Goal: Information Seeking & Learning: Learn about a topic

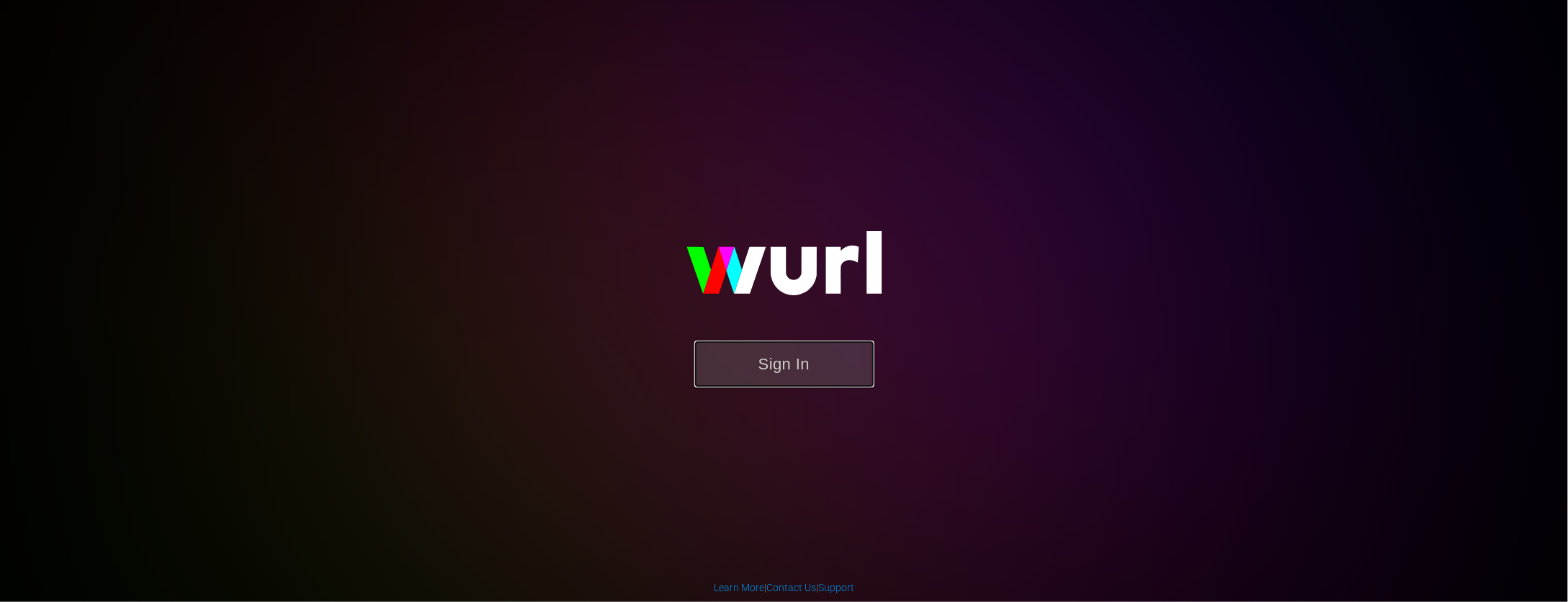
click at [809, 365] on button "Sign In" at bounding box center [784, 364] width 180 height 47
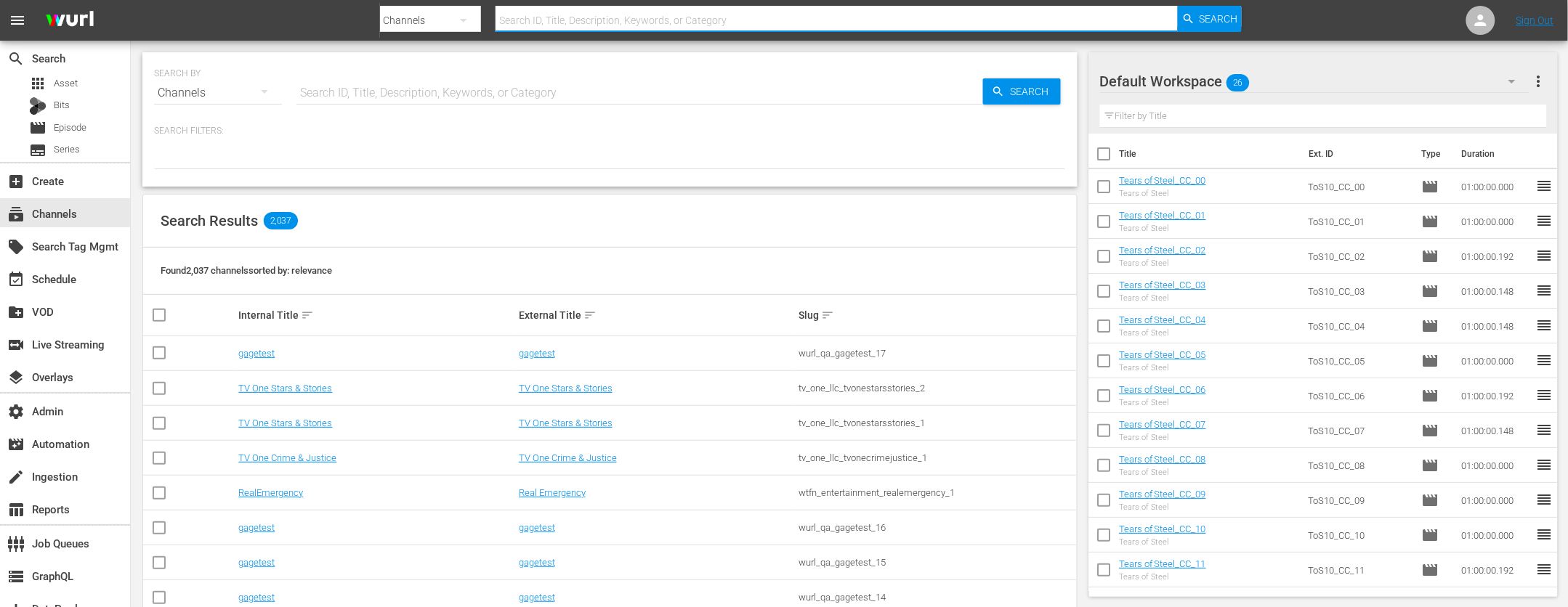
click at [578, 24] on input "text" at bounding box center [837, 21] width 683 height 35
type input "truckers_2"
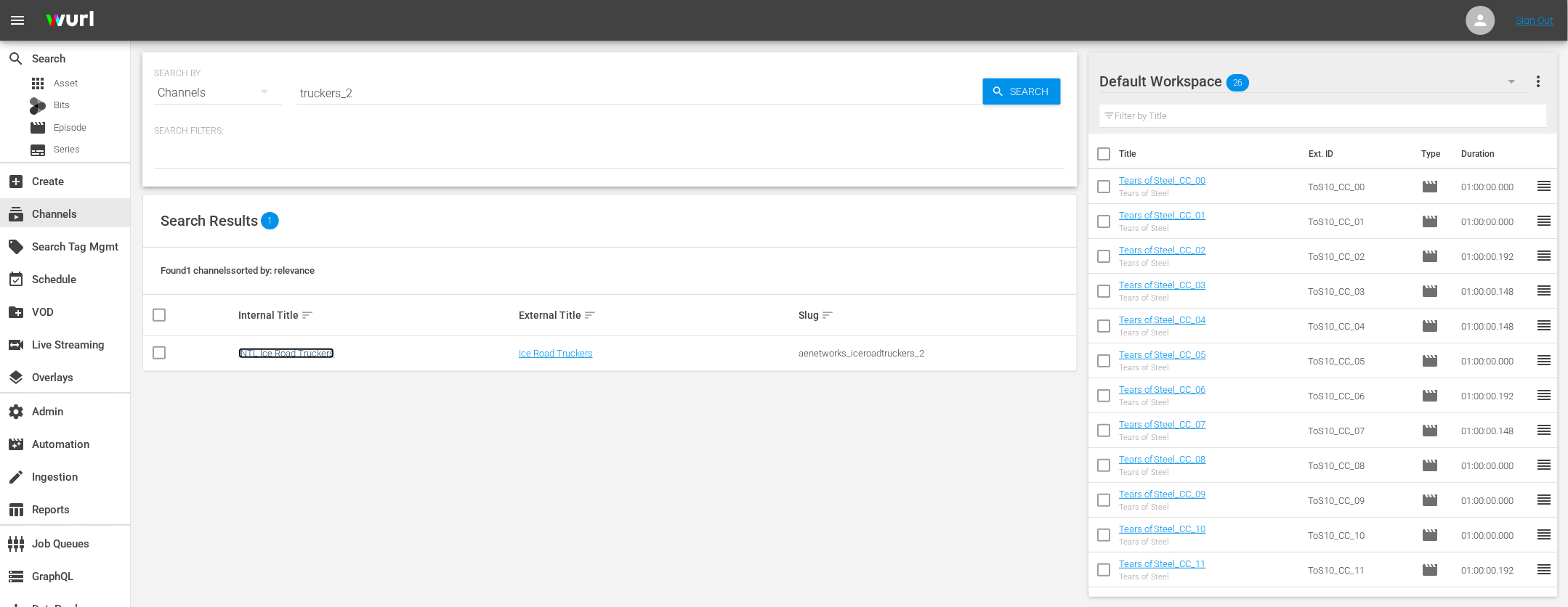
click at [277, 352] on link "INTL Ice Road Truckers" at bounding box center [286, 353] width 96 height 11
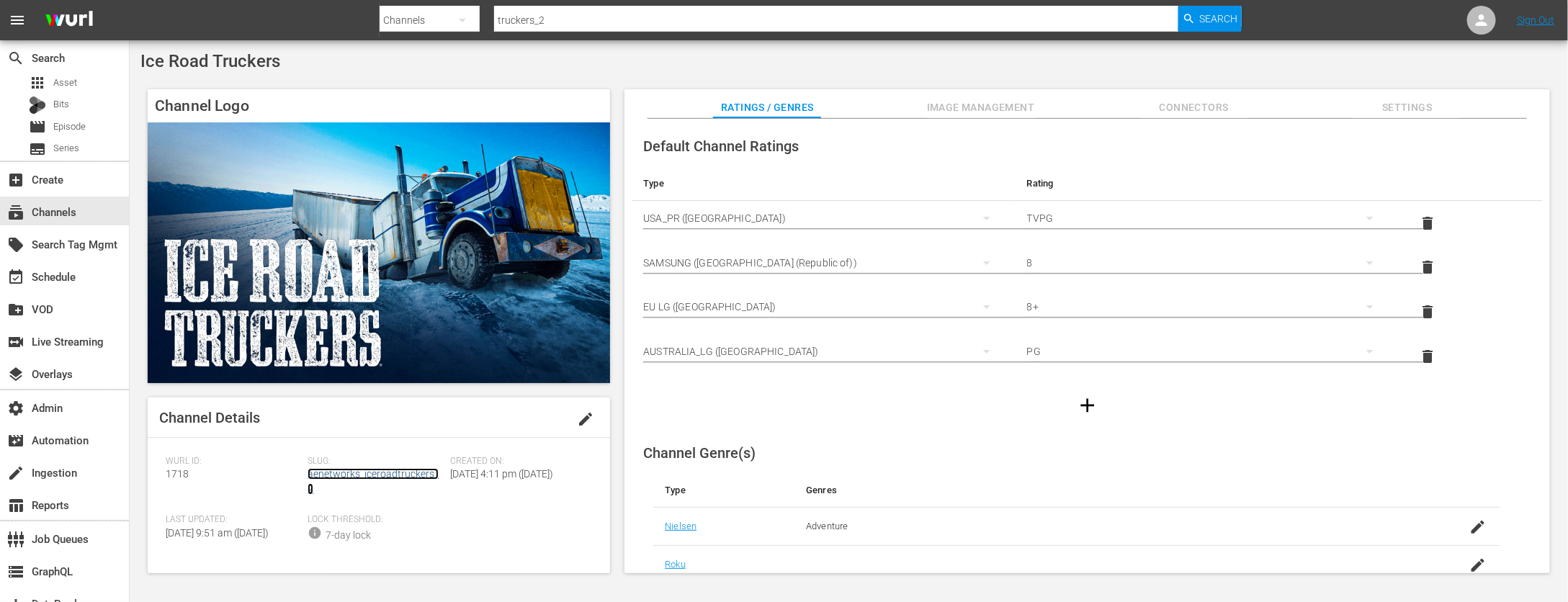
click at [393, 477] on link "aenetworks_iceroadtruckers_2" at bounding box center [373, 481] width 131 height 26
click at [42, 477] on div "create Ingestion" at bounding box center [40, 470] width 81 height 13
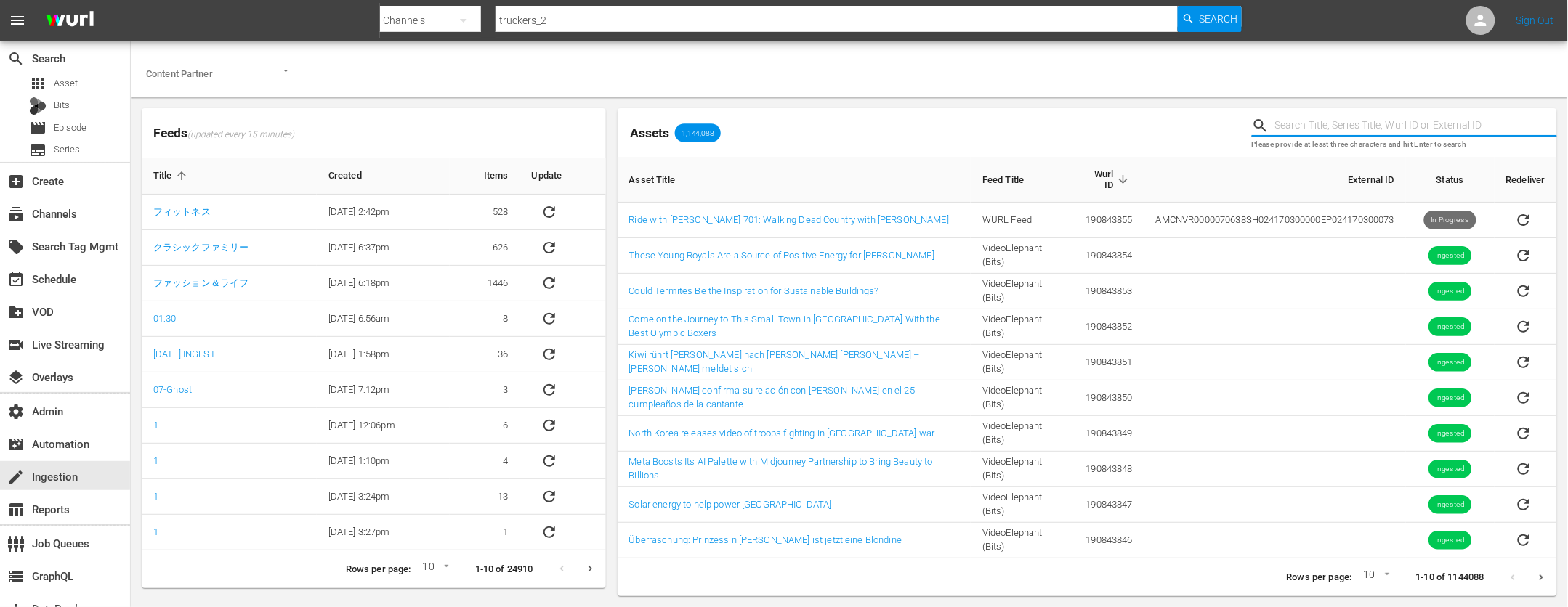
click at [1371, 123] on input "text" at bounding box center [1416, 126] width 282 height 22
click at [238, 66] on input "Content Partner" at bounding box center [198, 73] width 104 height 20
click at [200, 100] on span "AE Networks" at bounding box center [184, 104] width 53 height 14
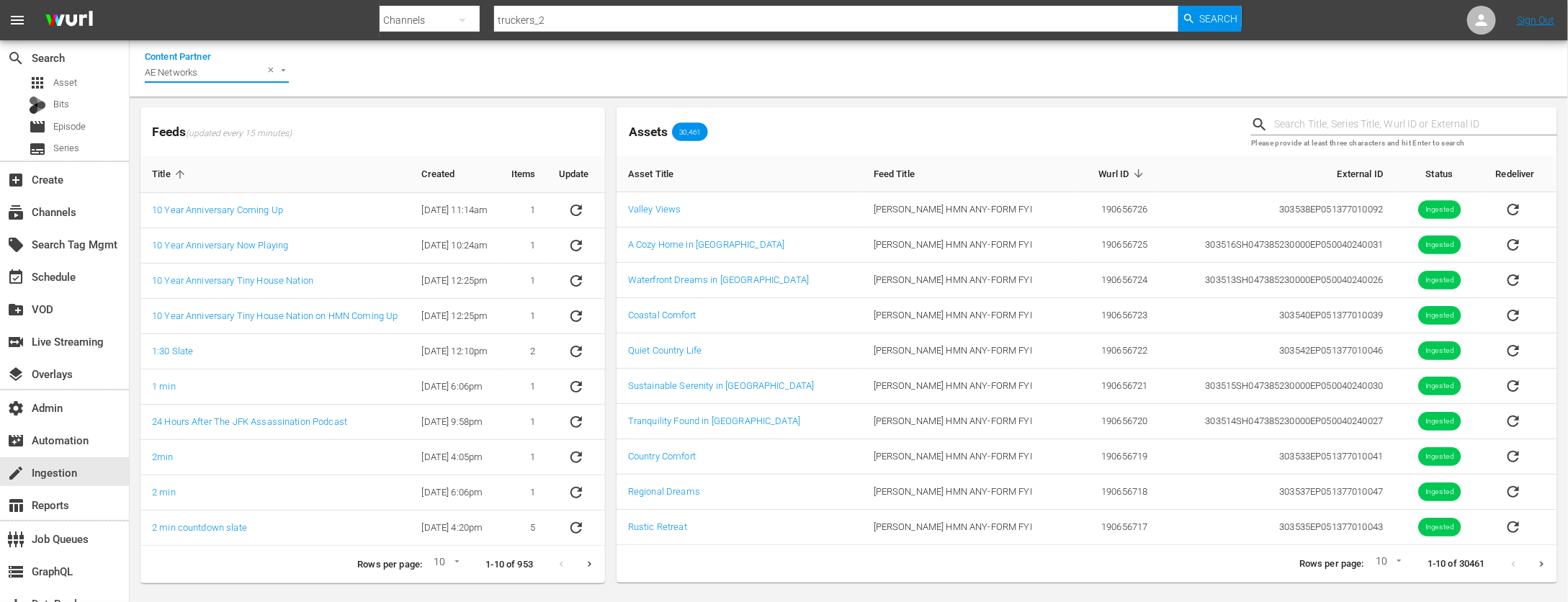
type input "AE Networks"
click at [1388, 121] on input "text" at bounding box center [1415, 125] width 283 height 22
click at [1541, 563] on icon "Next page" at bounding box center [1542, 564] width 4 height 6
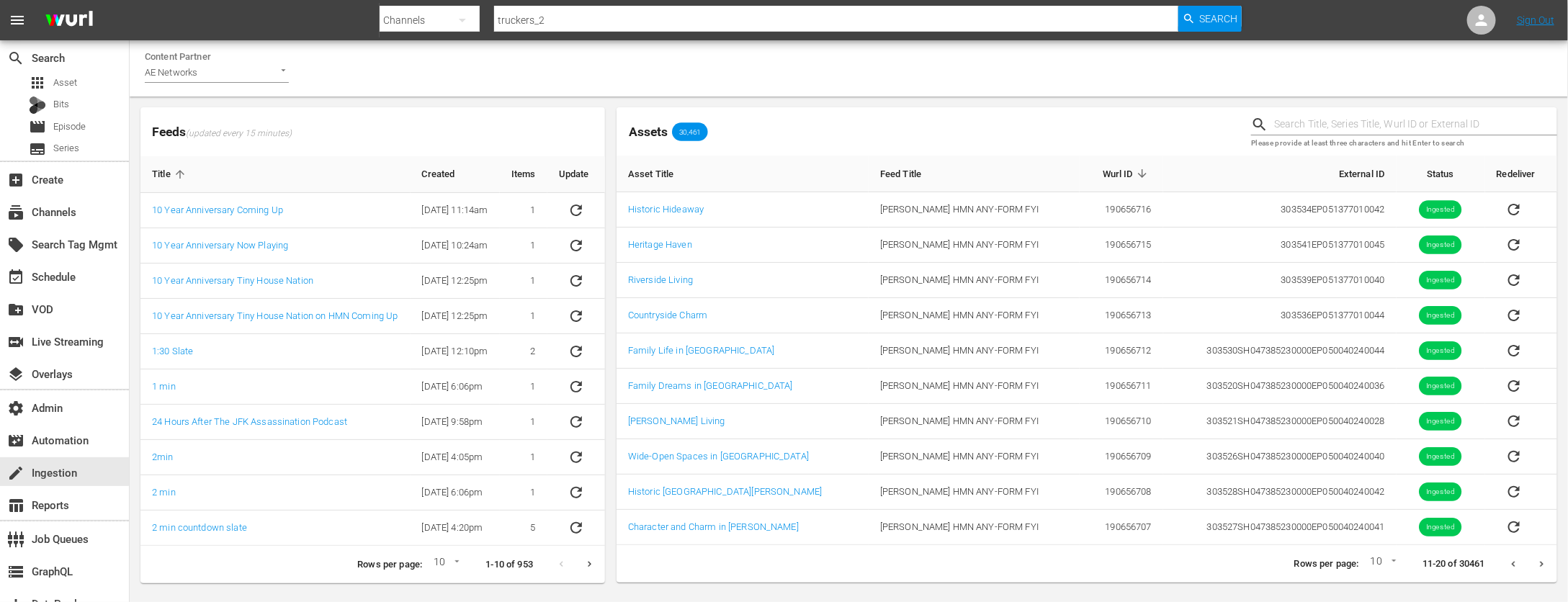
click at [1545, 566] on icon "Next page" at bounding box center [1542, 564] width 11 height 11
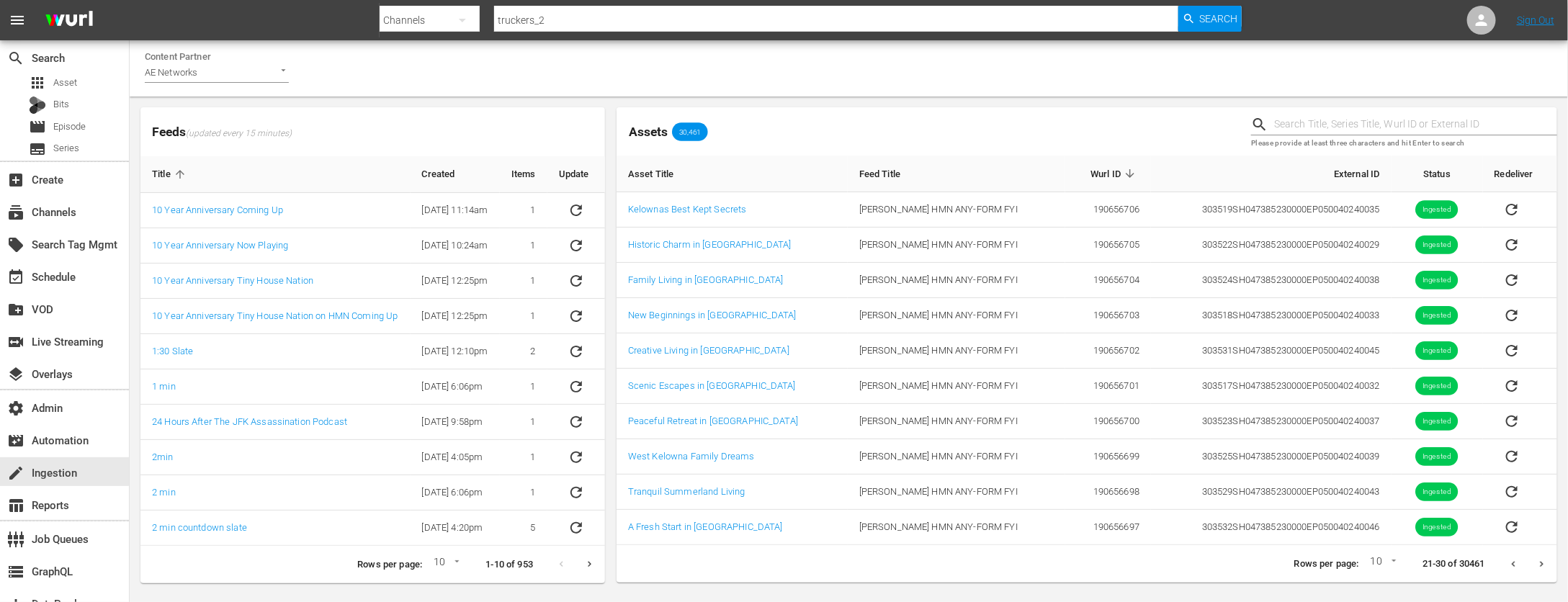
click at [1545, 566] on icon "Next page" at bounding box center [1542, 564] width 11 height 11
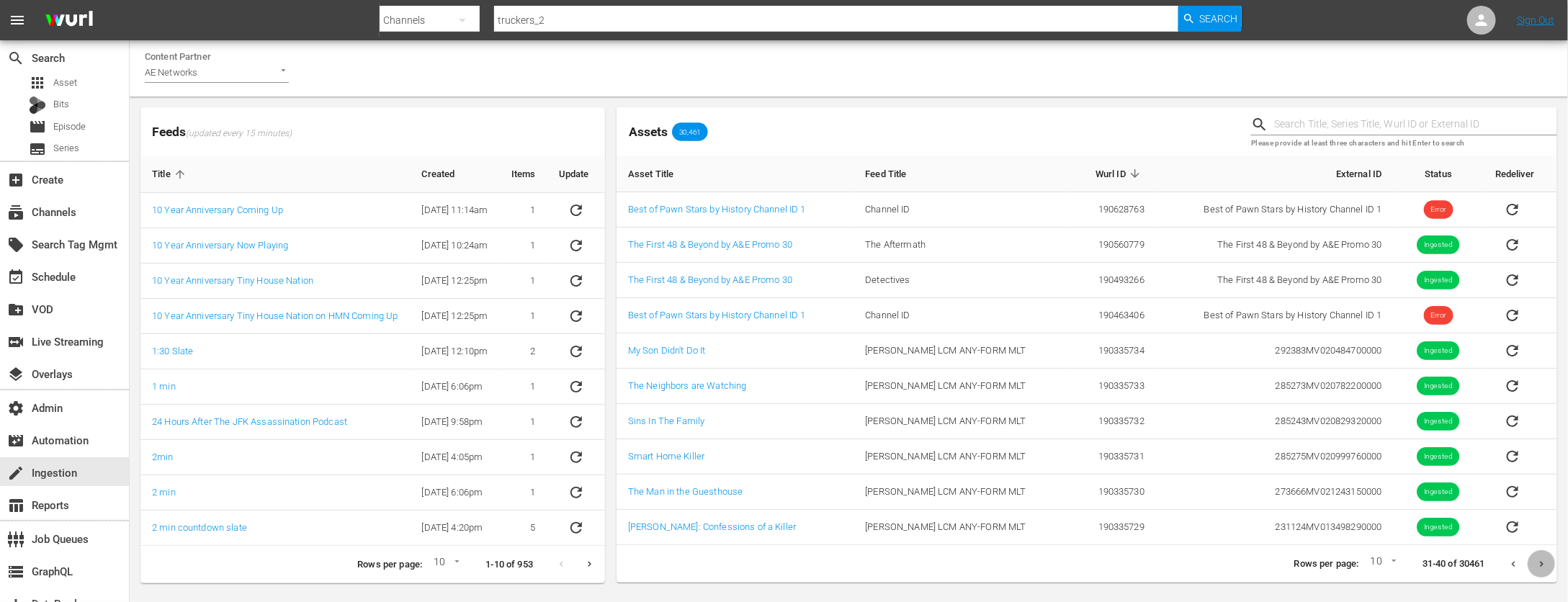
click at [1545, 566] on icon "Next page" at bounding box center [1542, 564] width 11 height 11
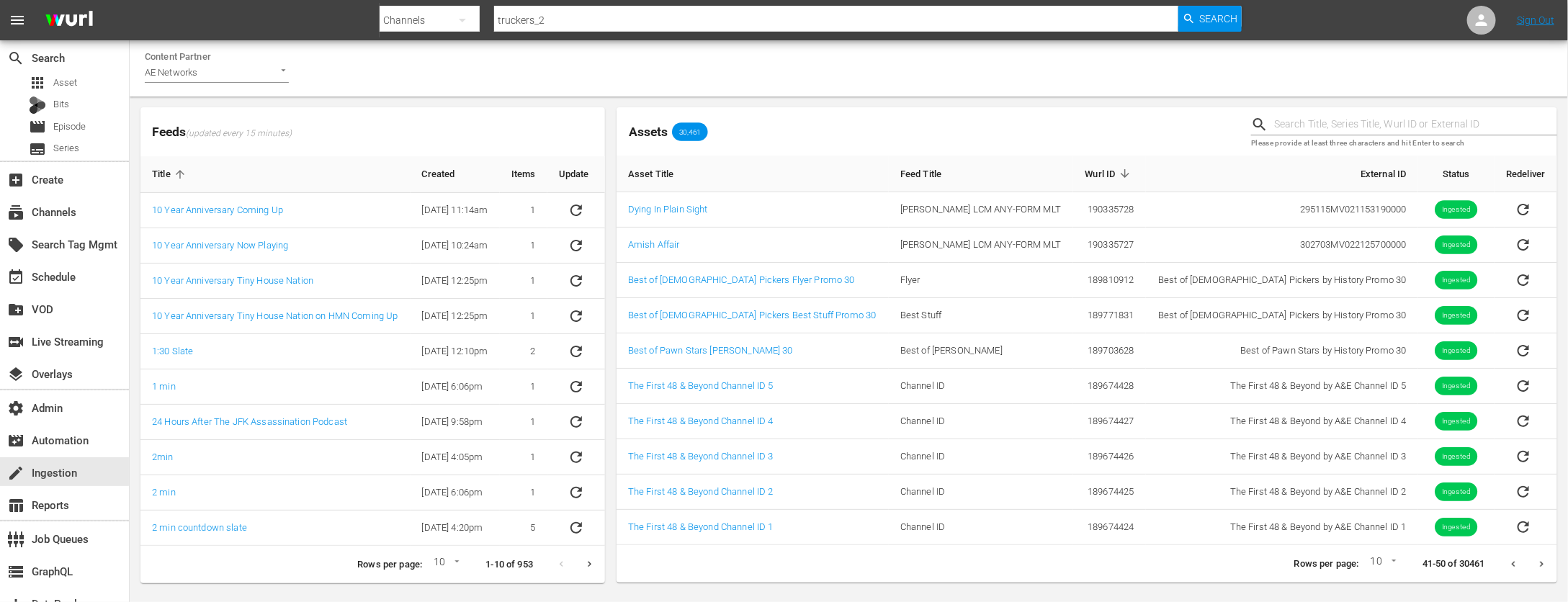
click at [1545, 566] on icon "Next page" at bounding box center [1542, 564] width 11 height 11
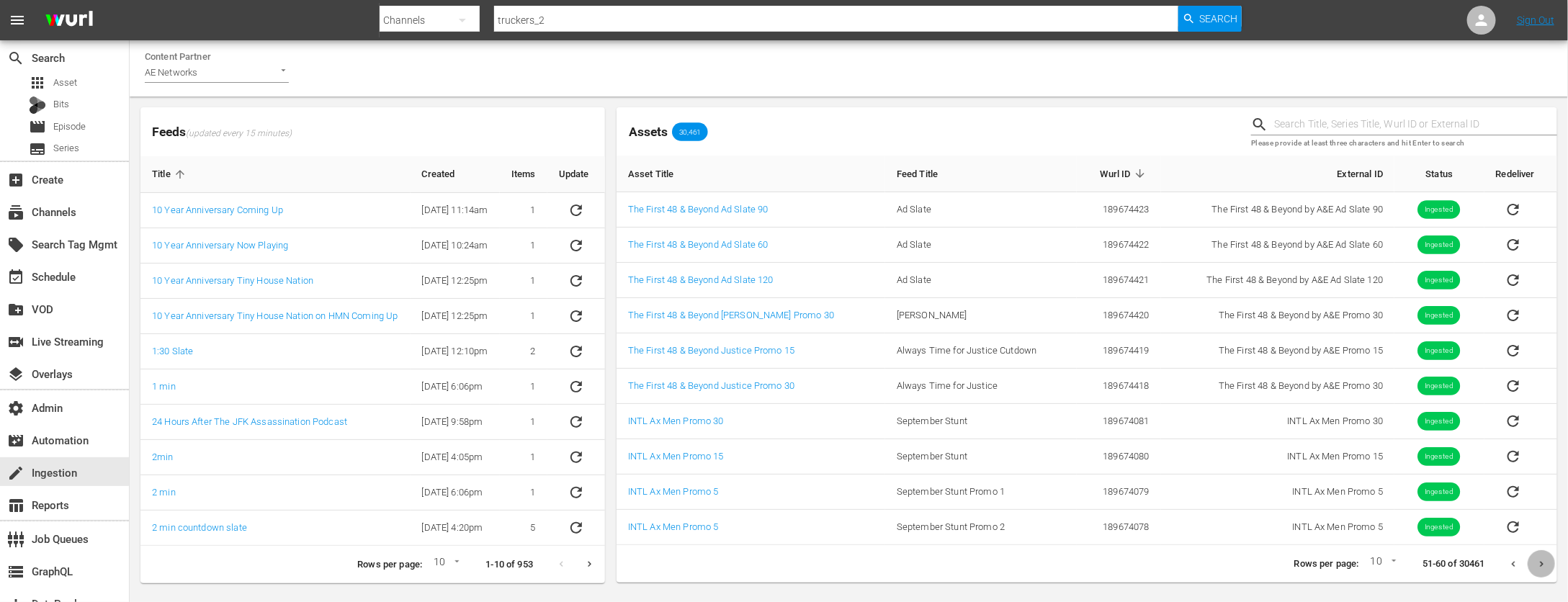
click at [1545, 566] on icon "Next page" at bounding box center [1542, 564] width 11 height 11
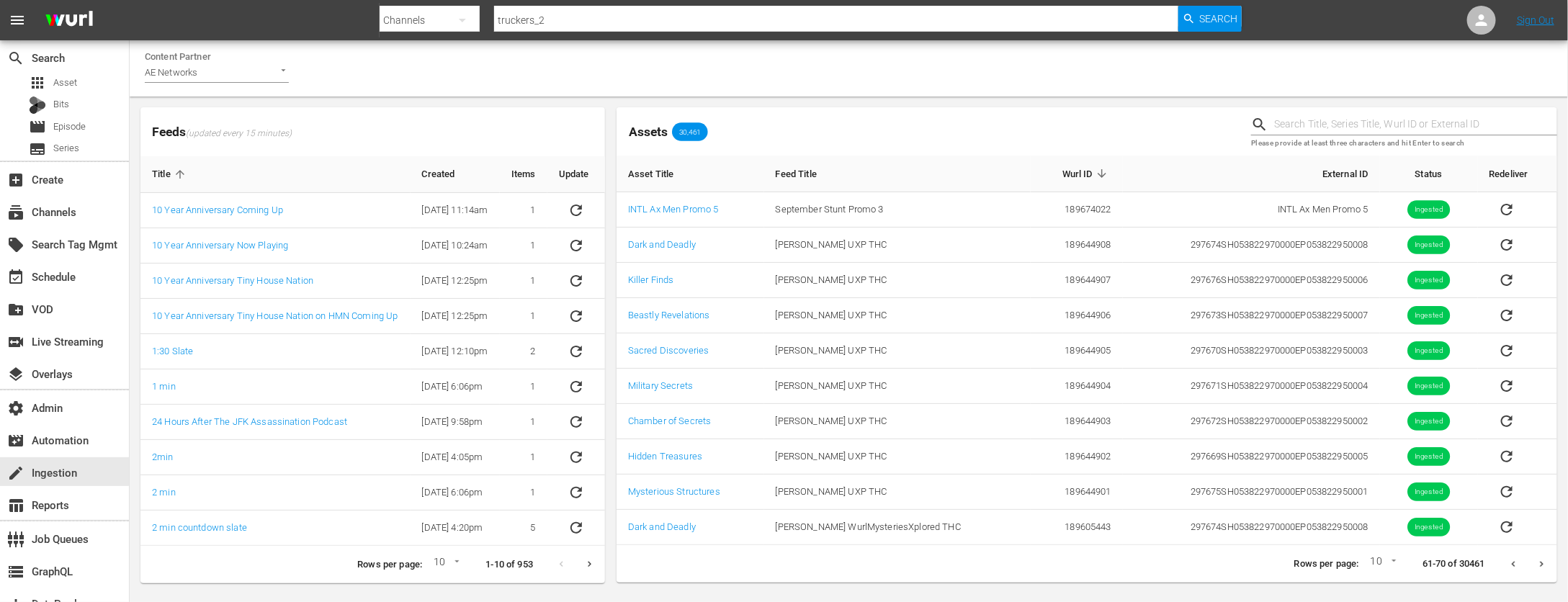
click at [1343, 116] on input "text" at bounding box center [1415, 125] width 283 height 22
click at [1329, 119] on input "ice" at bounding box center [1415, 125] width 283 height 22
drag, startPoint x: 1305, startPoint y: 119, endPoint x: 1241, endPoint y: 117, distance: 64.0
click at [1241, 117] on div "Assets 30,461 ice Please provide at least three characters and hit Enter to sea…" at bounding box center [1087, 131] width 952 height 60
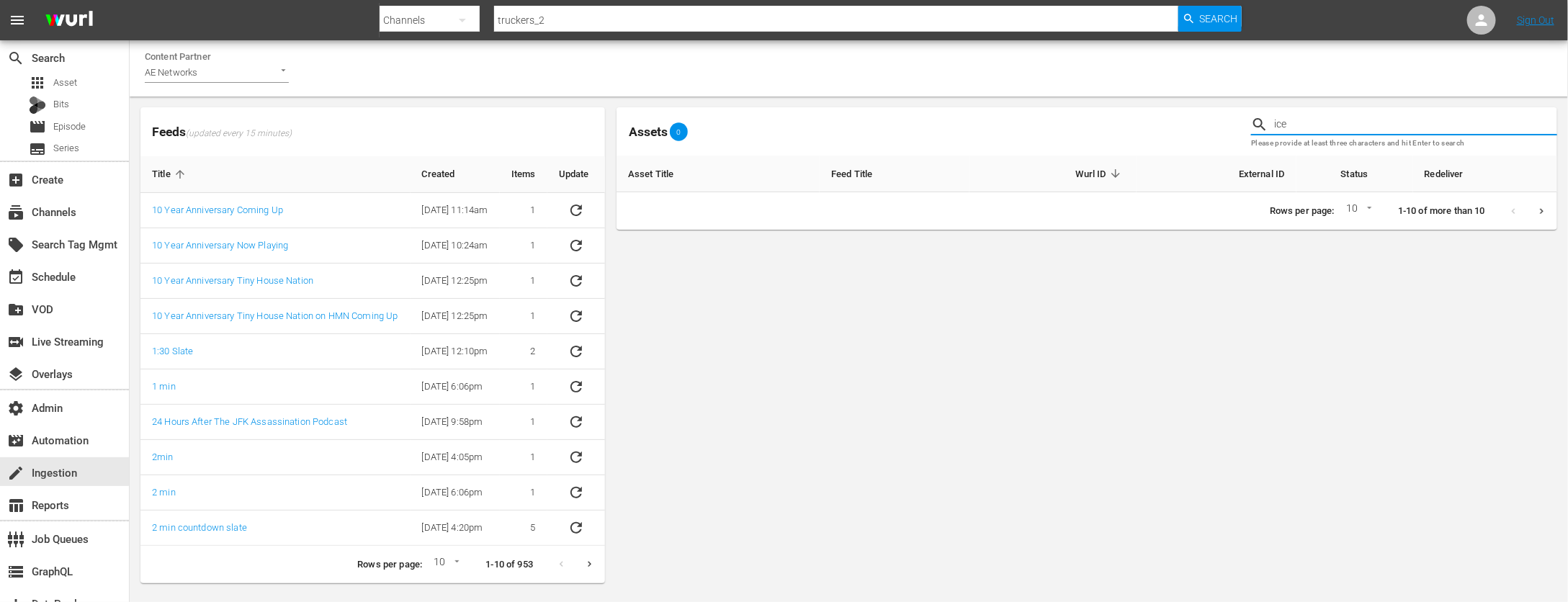
type input "ice"
drag, startPoint x: 1492, startPoint y: 144, endPoint x: 1221, endPoint y: 103, distance: 274.1
click at [1221, 103] on div "Assets 0 ice Please provide at least three characters and hit Enter to search" at bounding box center [1087, 131] width 952 height 60
drag, startPoint x: 1375, startPoint y: 111, endPoint x: 1368, endPoint y: 117, distance: 9.2
click at [1375, 112] on div "ice Please provide at least three characters and hit Enter to search" at bounding box center [1404, 131] width 318 height 60
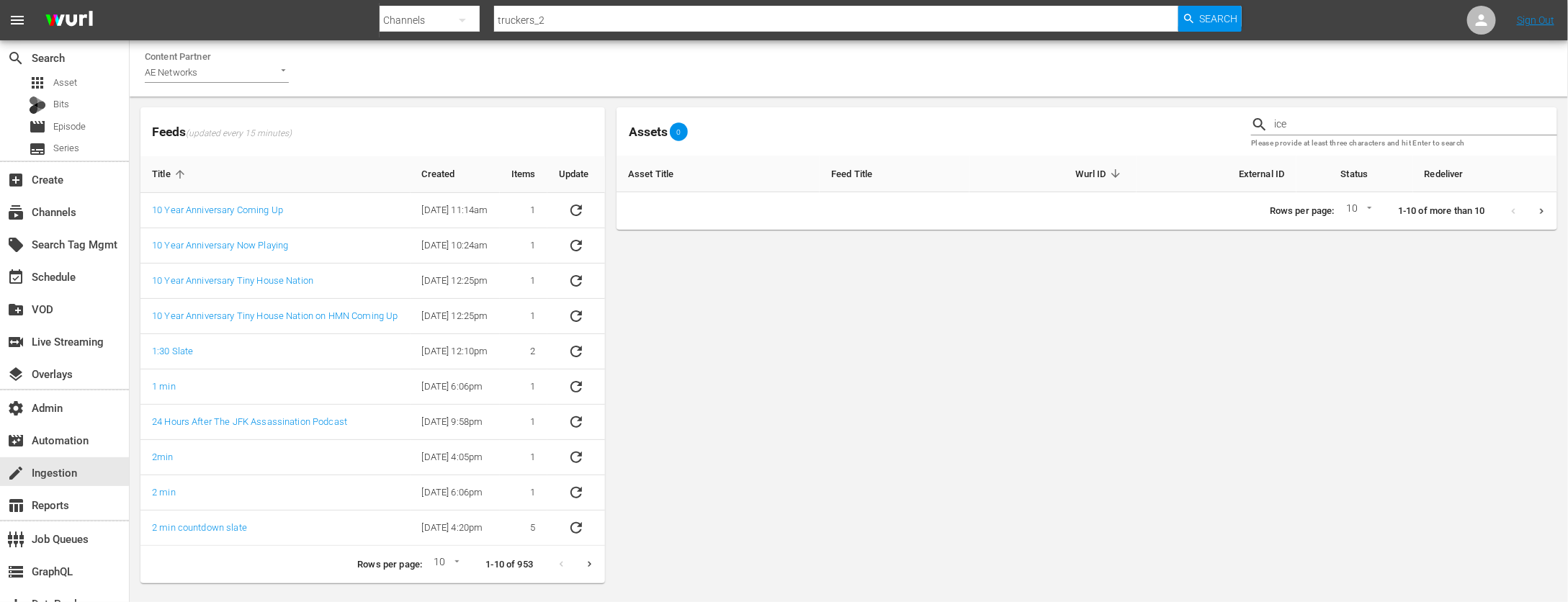
drag, startPoint x: 1349, startPoint y: 119, endPoint x: 1339, endPoint y: 123, distance: 10.8
click at [1349, 119] on input "ice" at bounding box center [1415, 125] width 283 height 22
click at [47, 274] on div "event_available Schedule" at bounding box center [40, 274] width 81 height 13
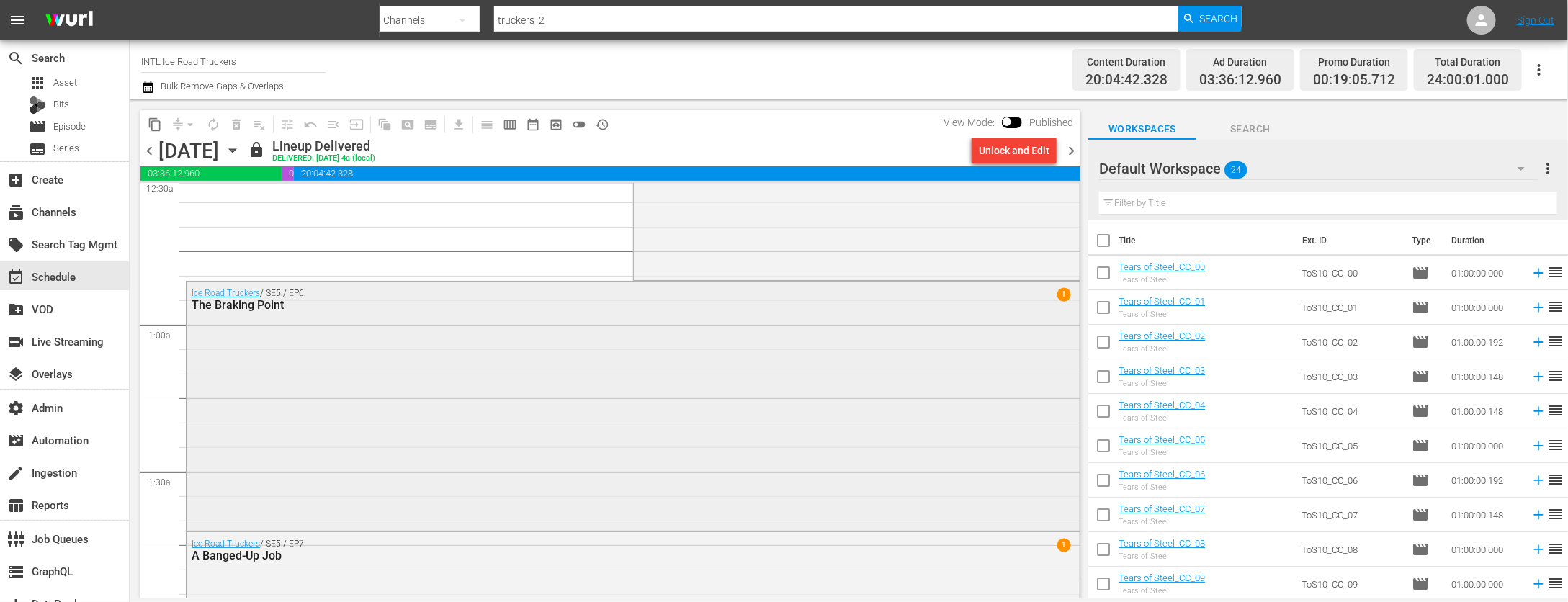
scroll to position [166, 0]
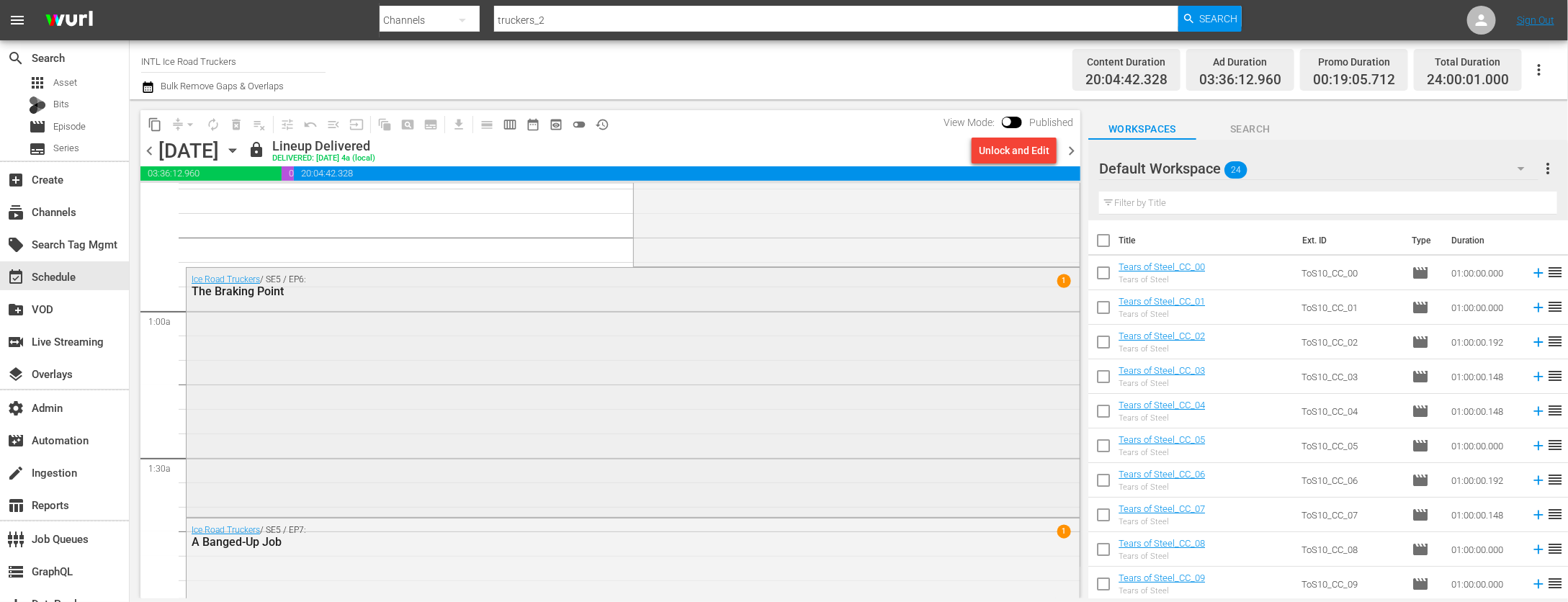
click at [440, 330] on div "Ice Road Truckers / SE5 / EP6: The Braking Point 1" at bounding box center [633, 391] width 894 height 246
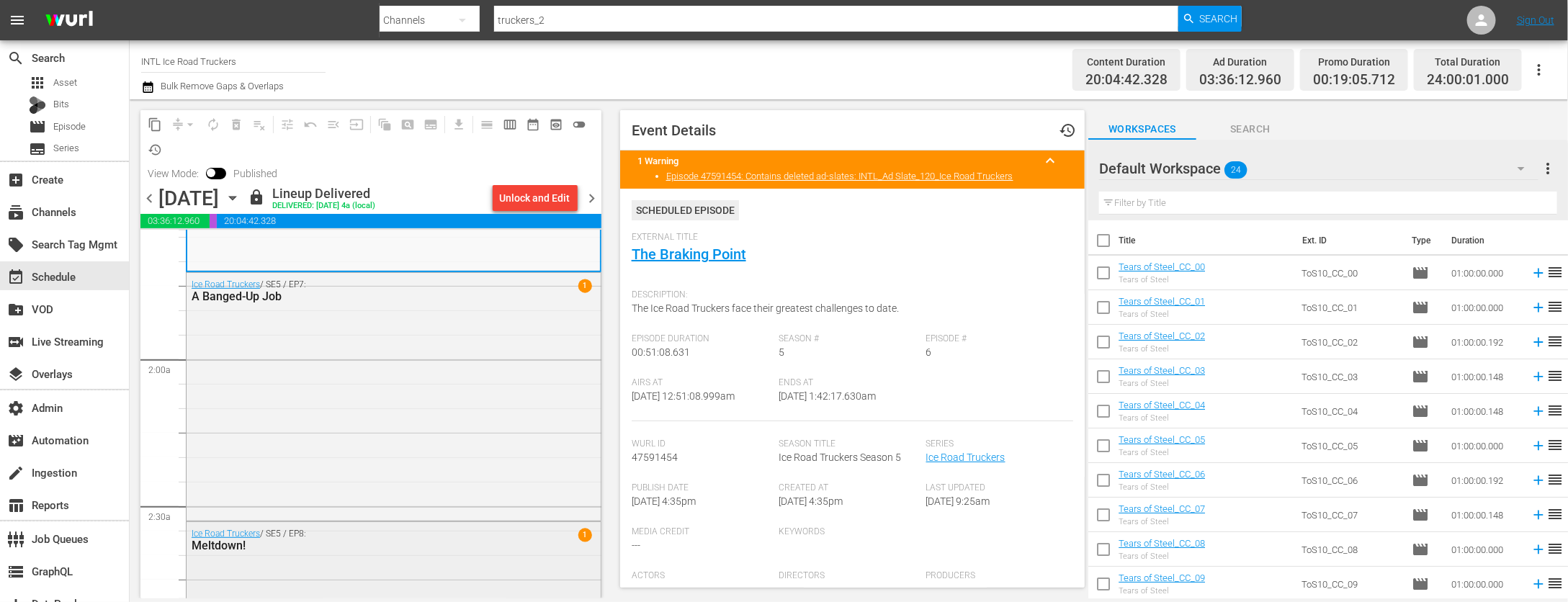
scroll to position [909, 0]
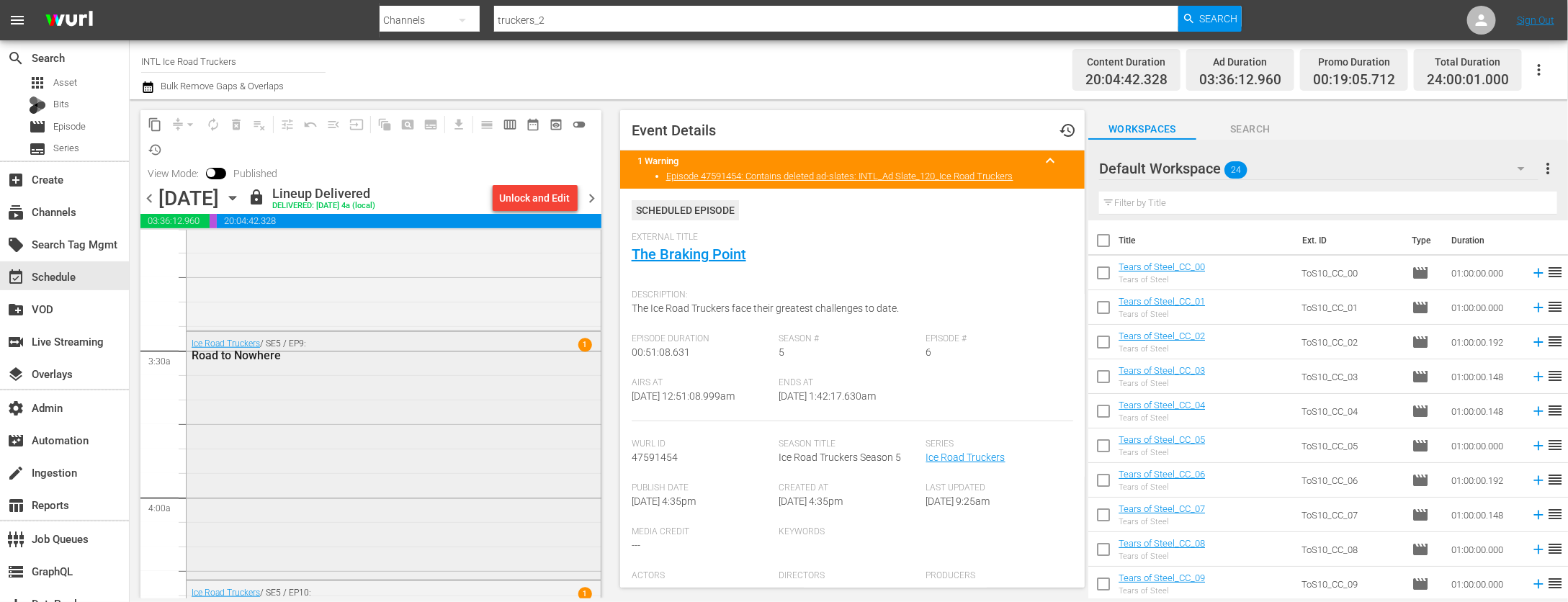
click at [390, 458] on div "Ice Road Truckers / SE5 / EP9: Road to Nowhere 1" at bounding box center [394, 455] width 414 height 245
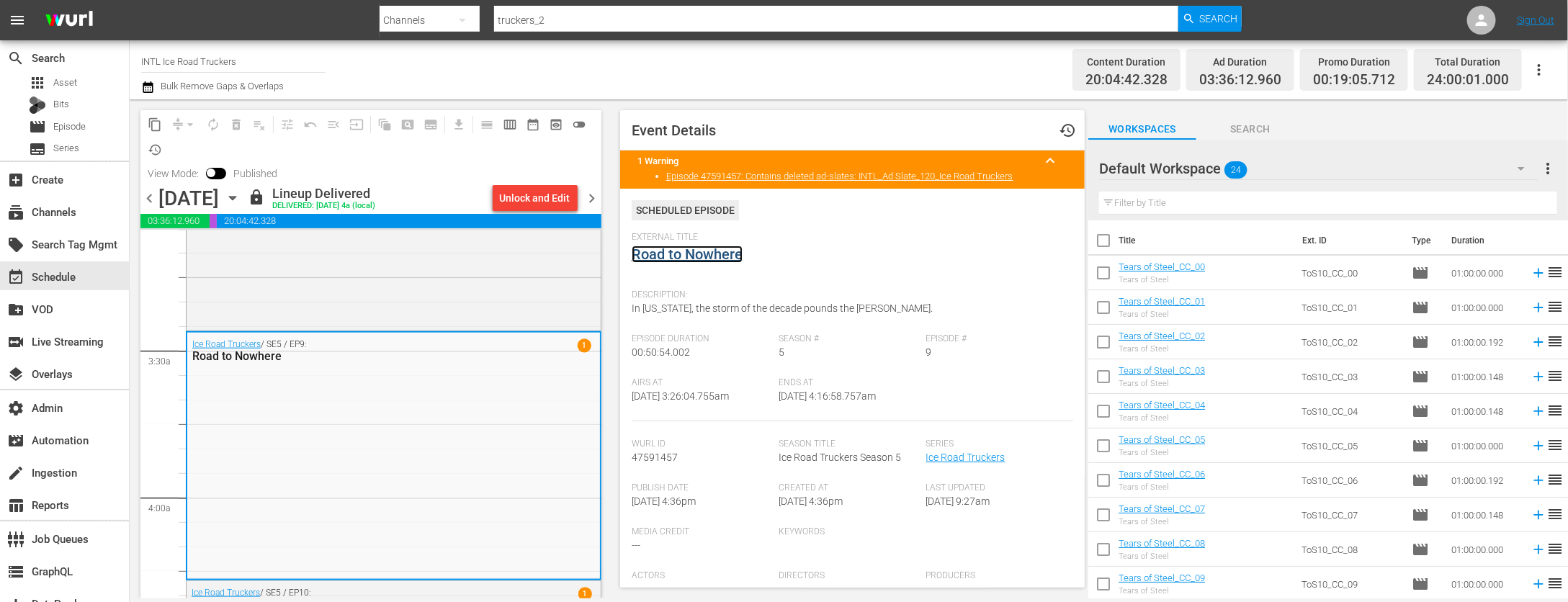
click at [705, 257] on link "Road to Nowhere" at bounding box center [687, 254] width 111 height 17
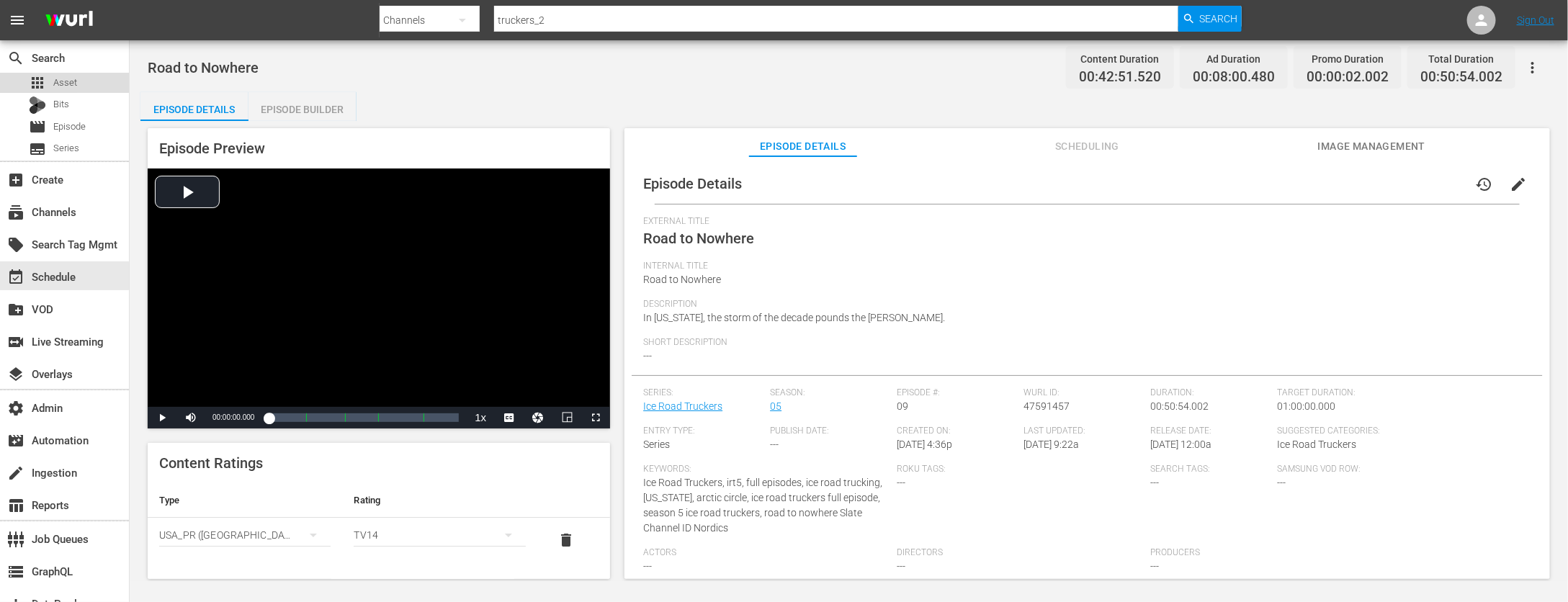
click at [73, 82] on span "Asset" at bounding box center [65, 82] width 23 height 14
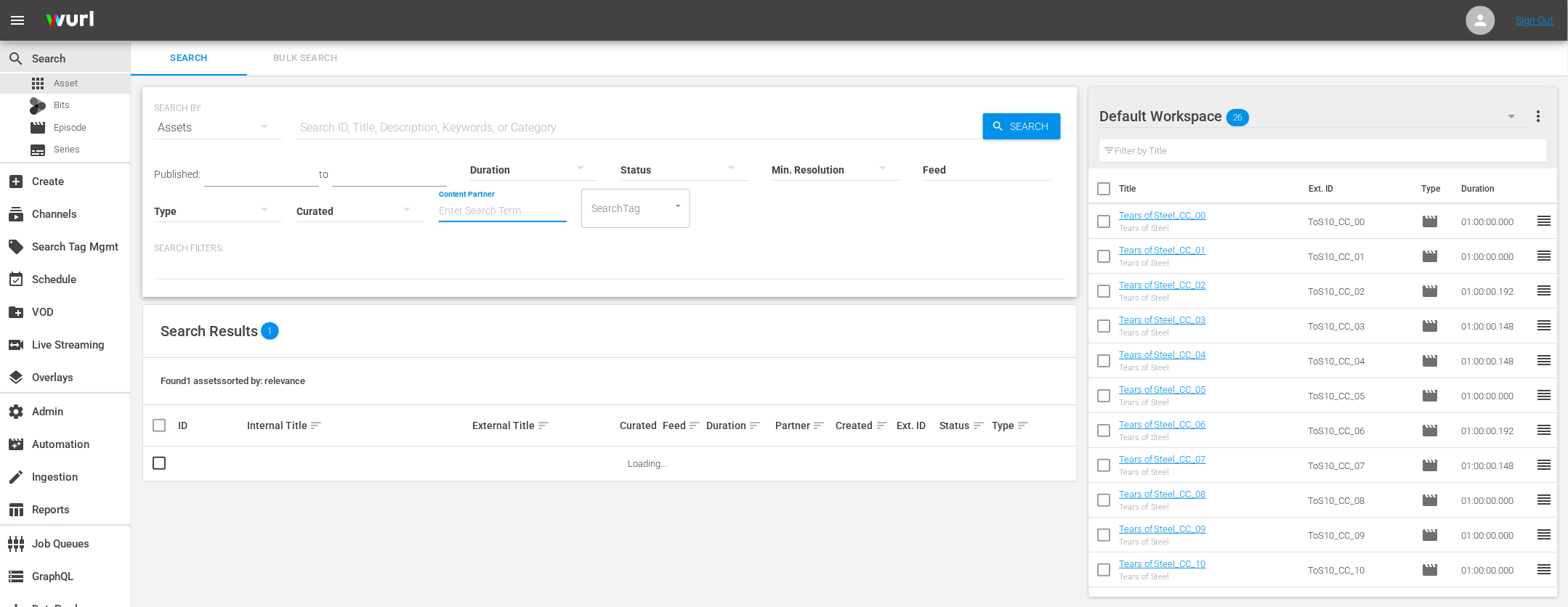
click at [485, 209] on input "Content Partner" at bounding box center [503, 212] width 128 height 53
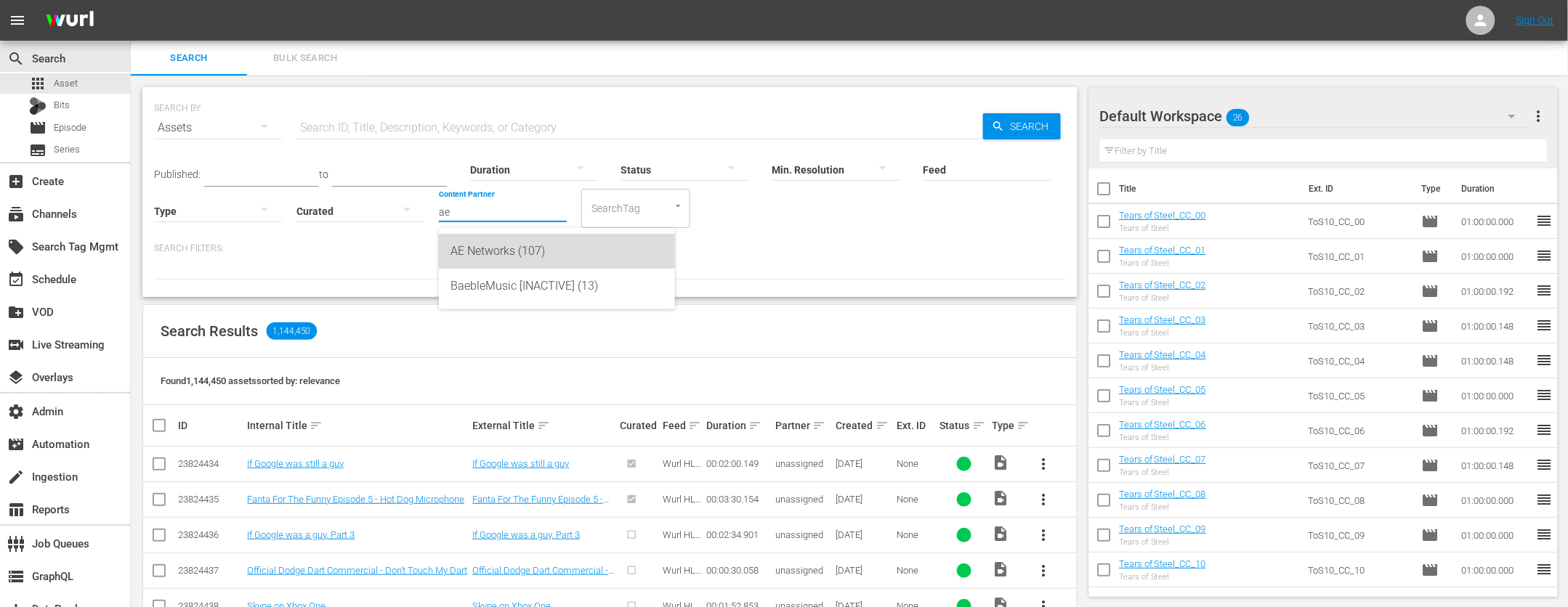
click at [516, 248] on div "AE Networks (107)" at bounding box center [556, 251] width 213 height 35
type input "AE Networks (107)"
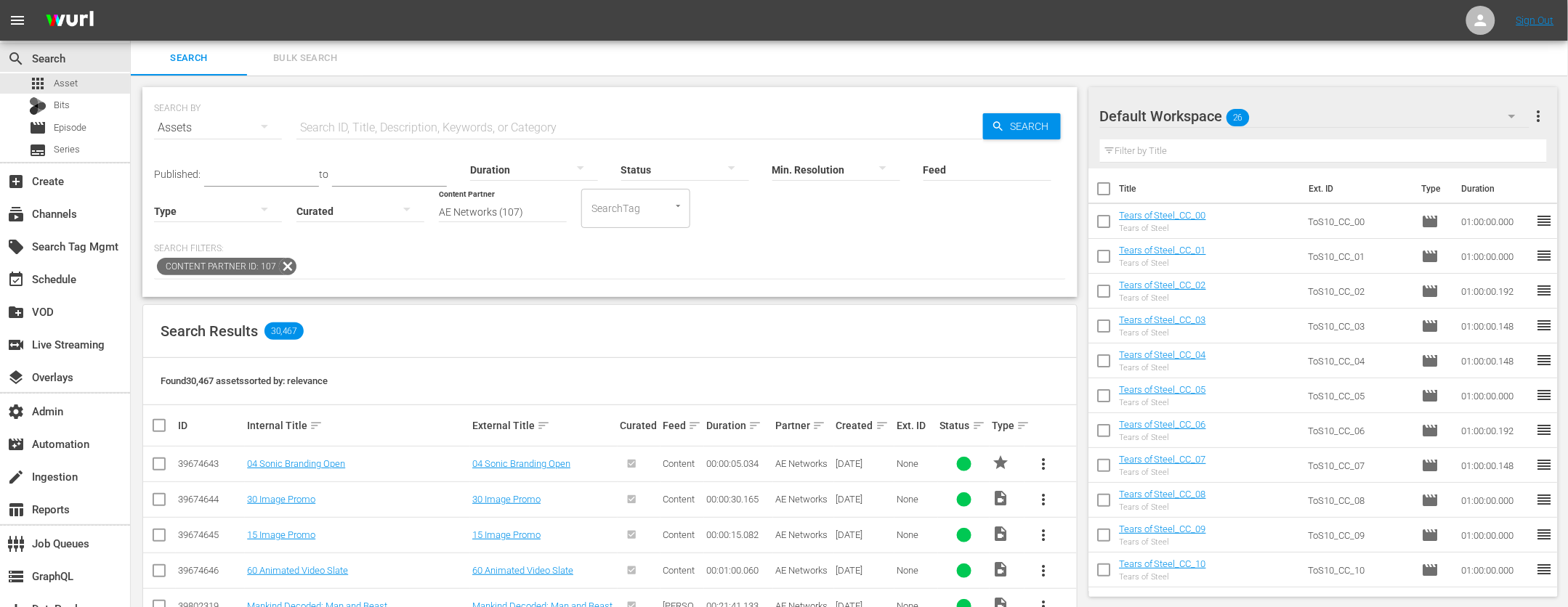
click at [392, 130] on input "text" at bounding box center [639, 128] width 686 height 35
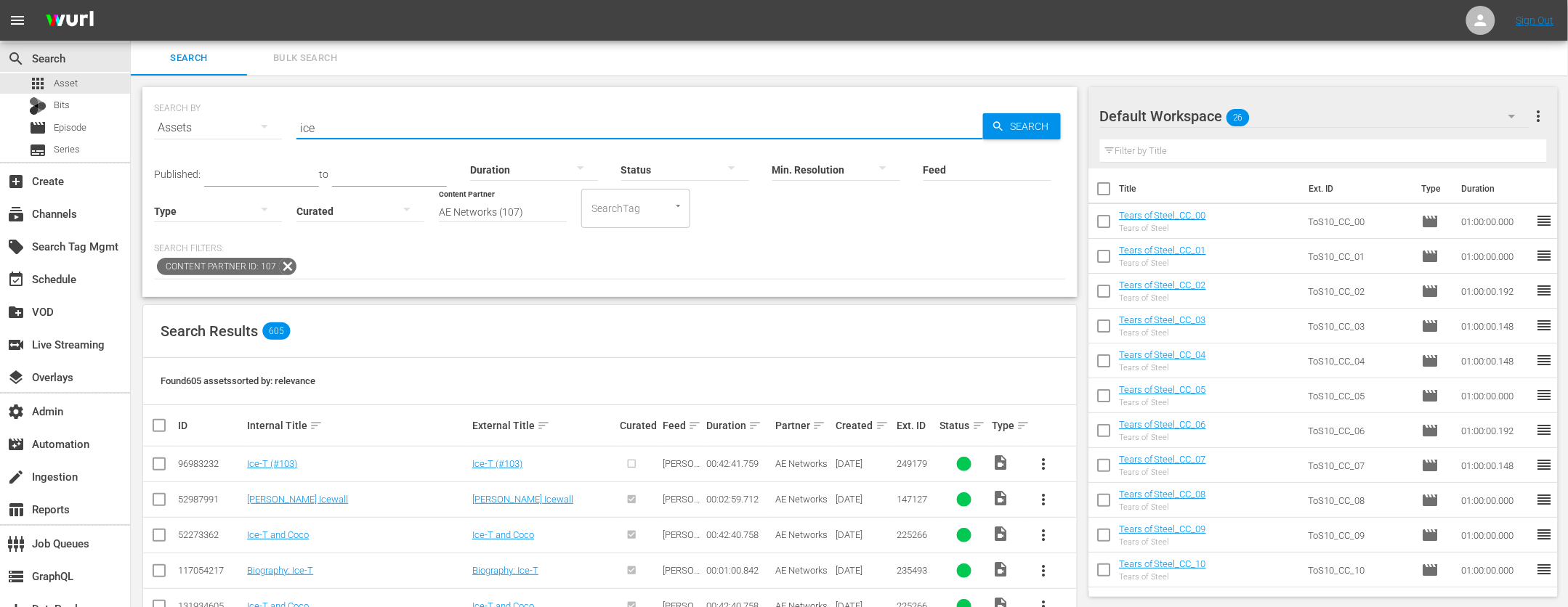
drag, startPoint x: 350, startPoint y: 133, endPoint x: 163, endPoint y: 134, distance: 187.0
click at [198, 128] on div "SEARCH BY Search By Assets Search ID, Title, Description, Keywords, or Category…" at bounding box center [610, 119] width 912 height 53
type input "road"
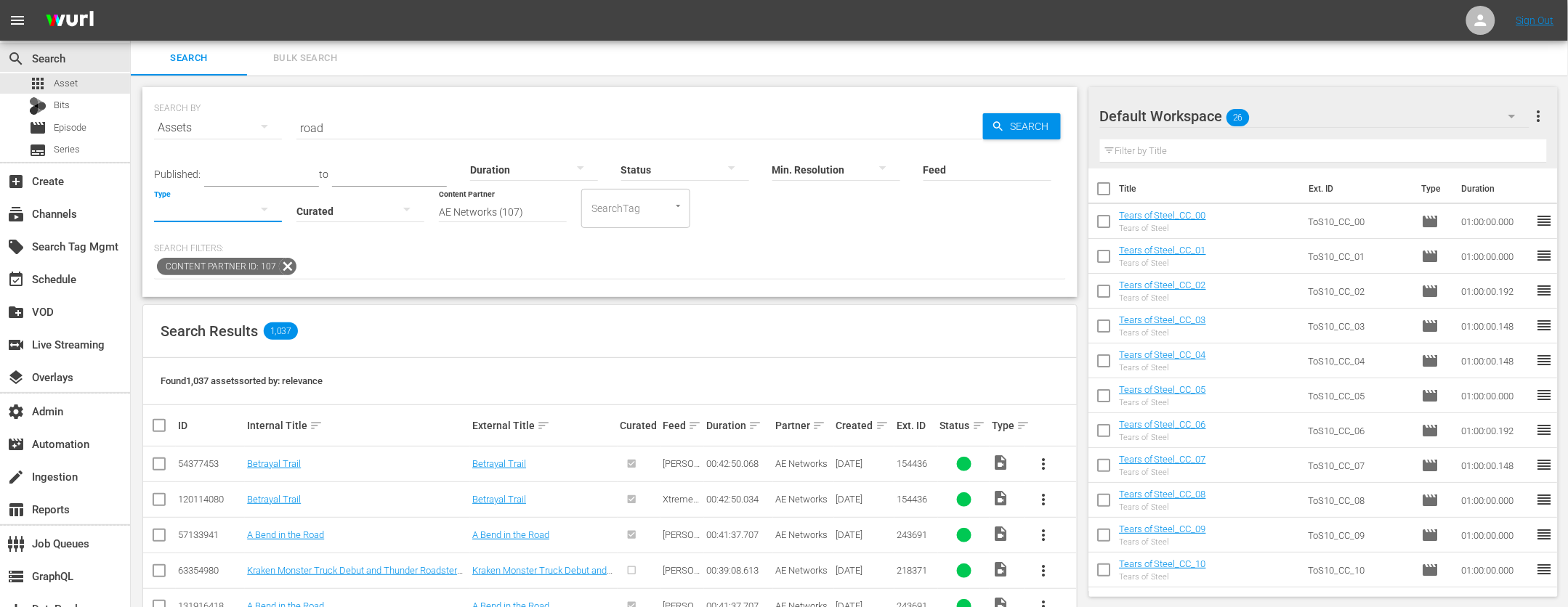
click at [250, 214] on button "button" at bounding box center [264, 209] width 35 height 35
click at [528, 281] on div "Video Ad Bits Live Promo Placeholder" at bounding box center [784, 303] width 1568 height 607
click at [994, 171] on input "Feed" at bounding box center [987, 171] width 128 height 53
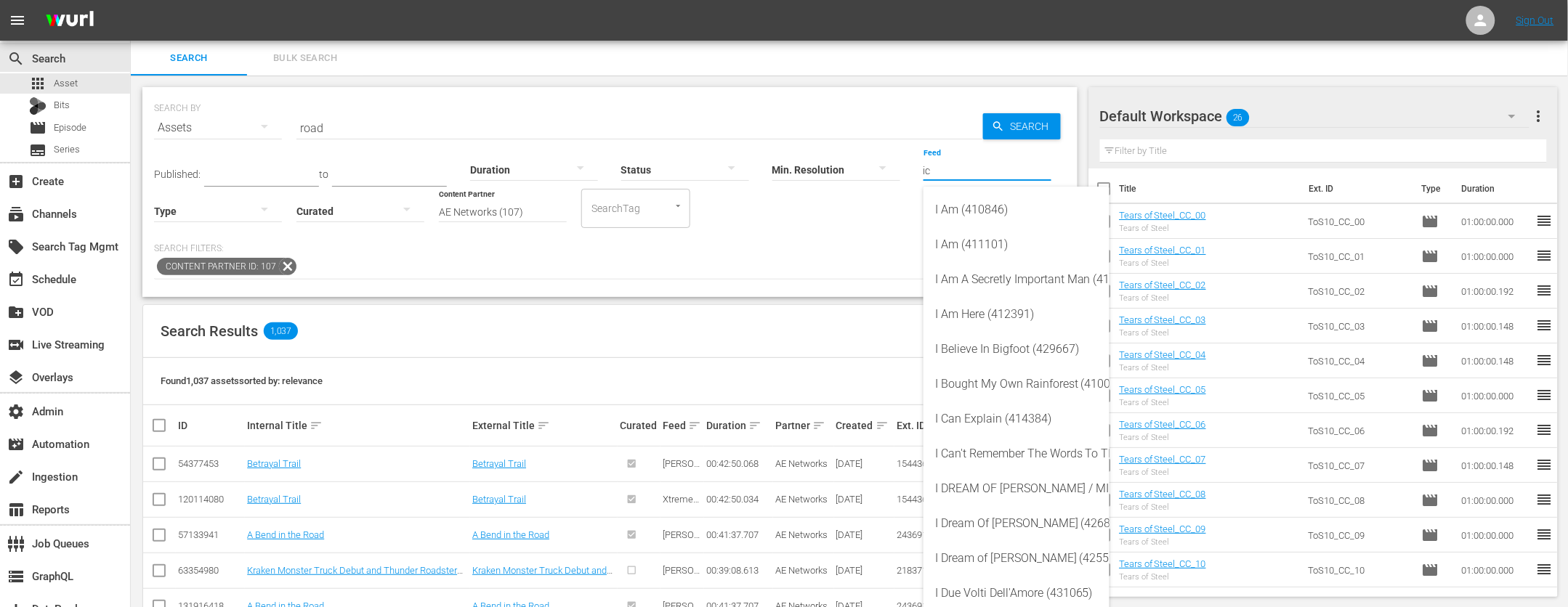
type input "i"
click at [719, 257] on div "Content Partner ID: 107" at bounding box center [610, 267] width 912 height 24
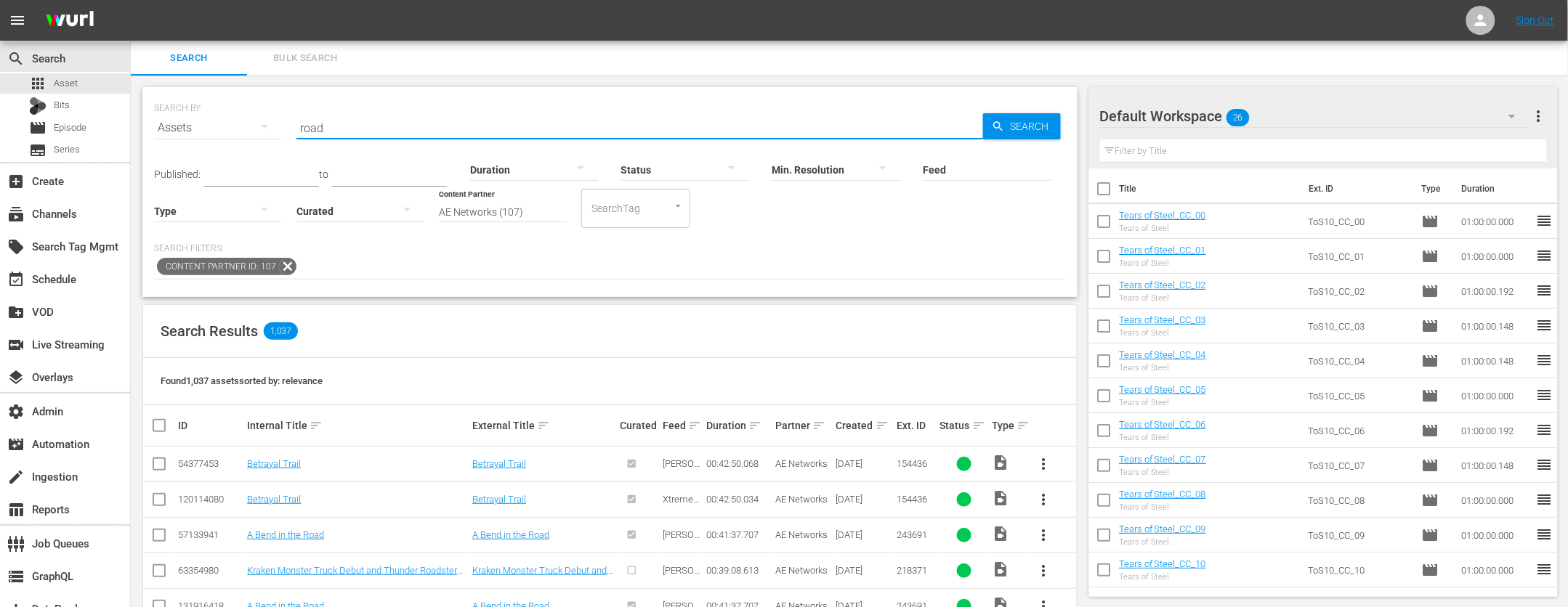
drag, startPoint x: 415, startPoint y: 129, endPoint x: 282, endPoint y: 118, distance: 133.5
click at [282, 118] on div "SEARCH BY Search By Assets Search ID, Title, Description, Keywords, or Category…" at bounding box center [610, 119] width 912 height 53
type input "meltdown"
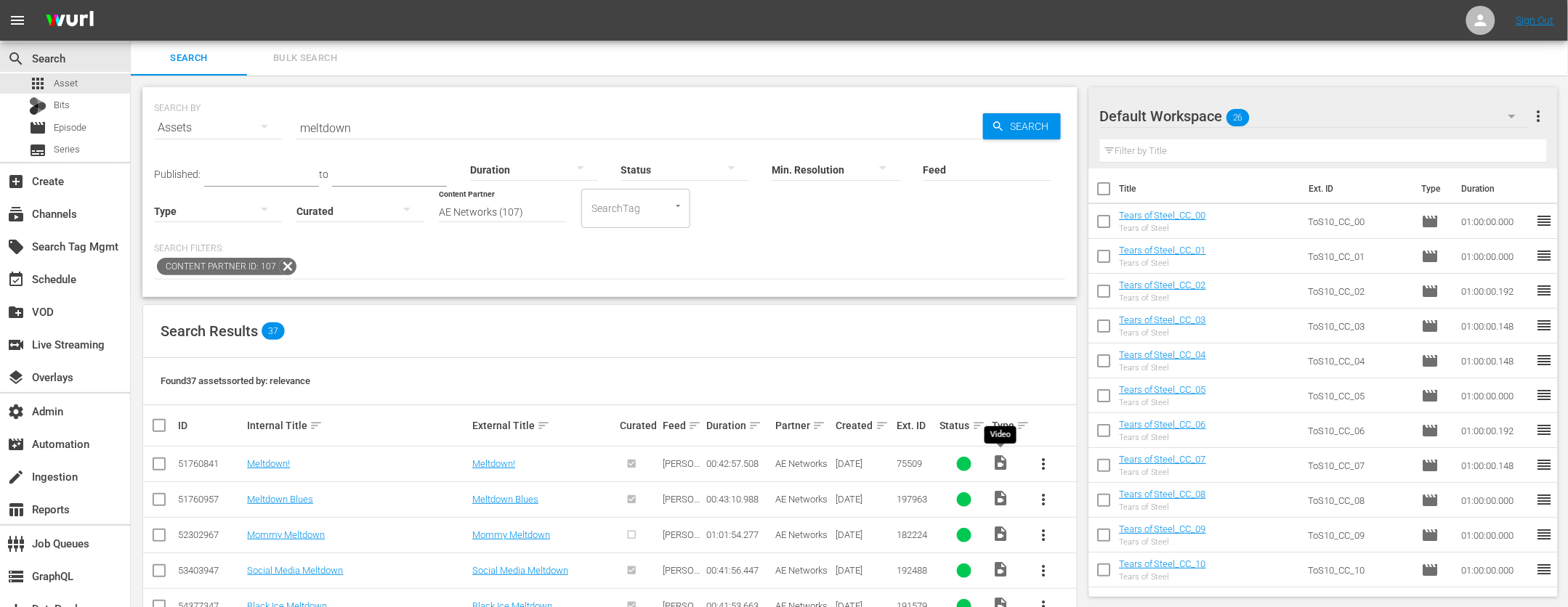
click at [1001, 466] on span "video_file" at bounding box center [1000, 462] width 18 height 18
click at [1038, 463] on span "more_vert" at bounding box center [1044, 464] width 18 height 18
drag, startPoint x: 772, startPoint y: 356, endPoint x: 715, endPoint y: 359, distance: 57.1
click at [772, 356] on div "Search Results 37" at bounding box center [610, 332] width 934 height 53
click at [267, 465] on link "Meltdown!" at bounding box center [268, 464] width 43 height 11
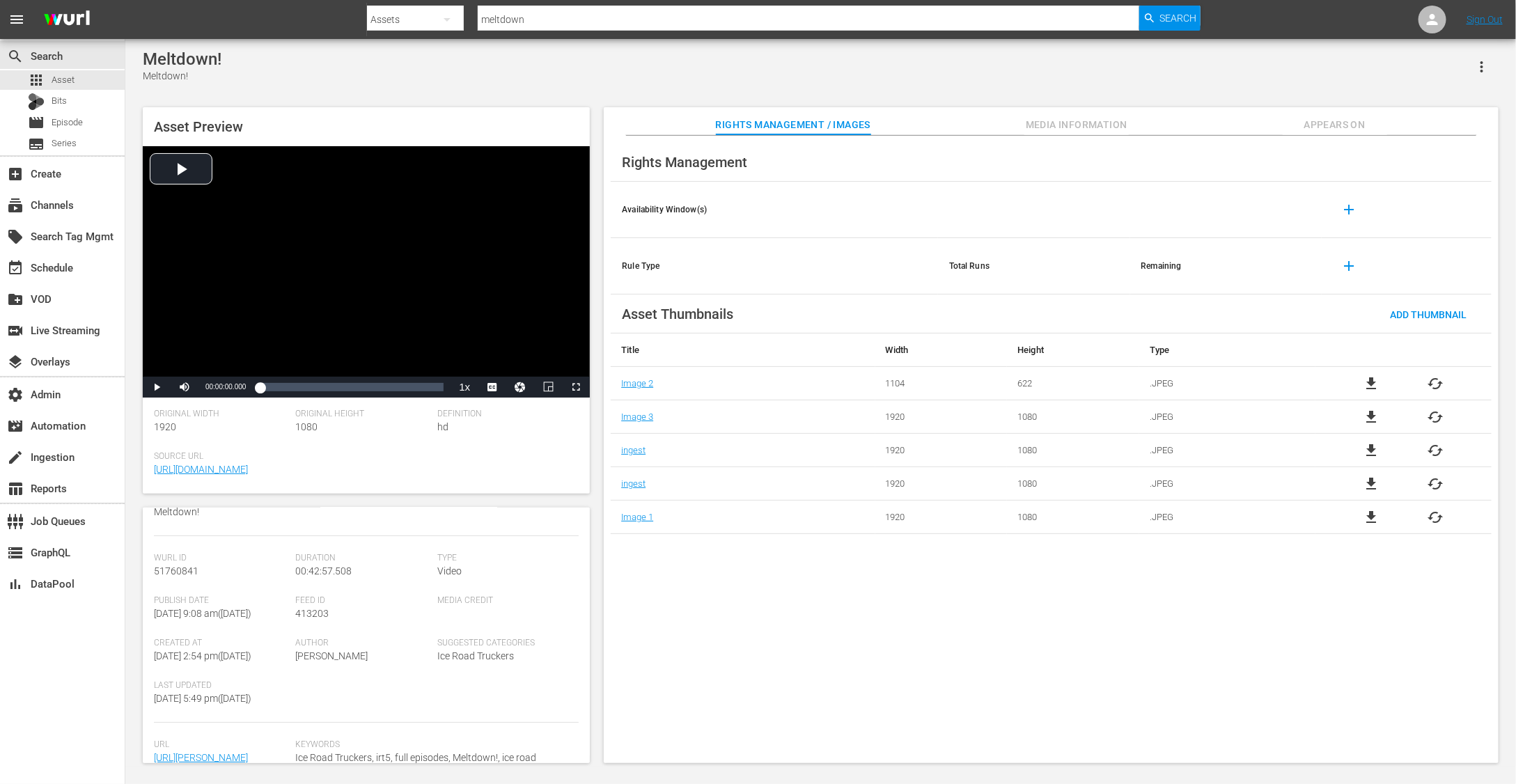
scroll to position [227, 0]
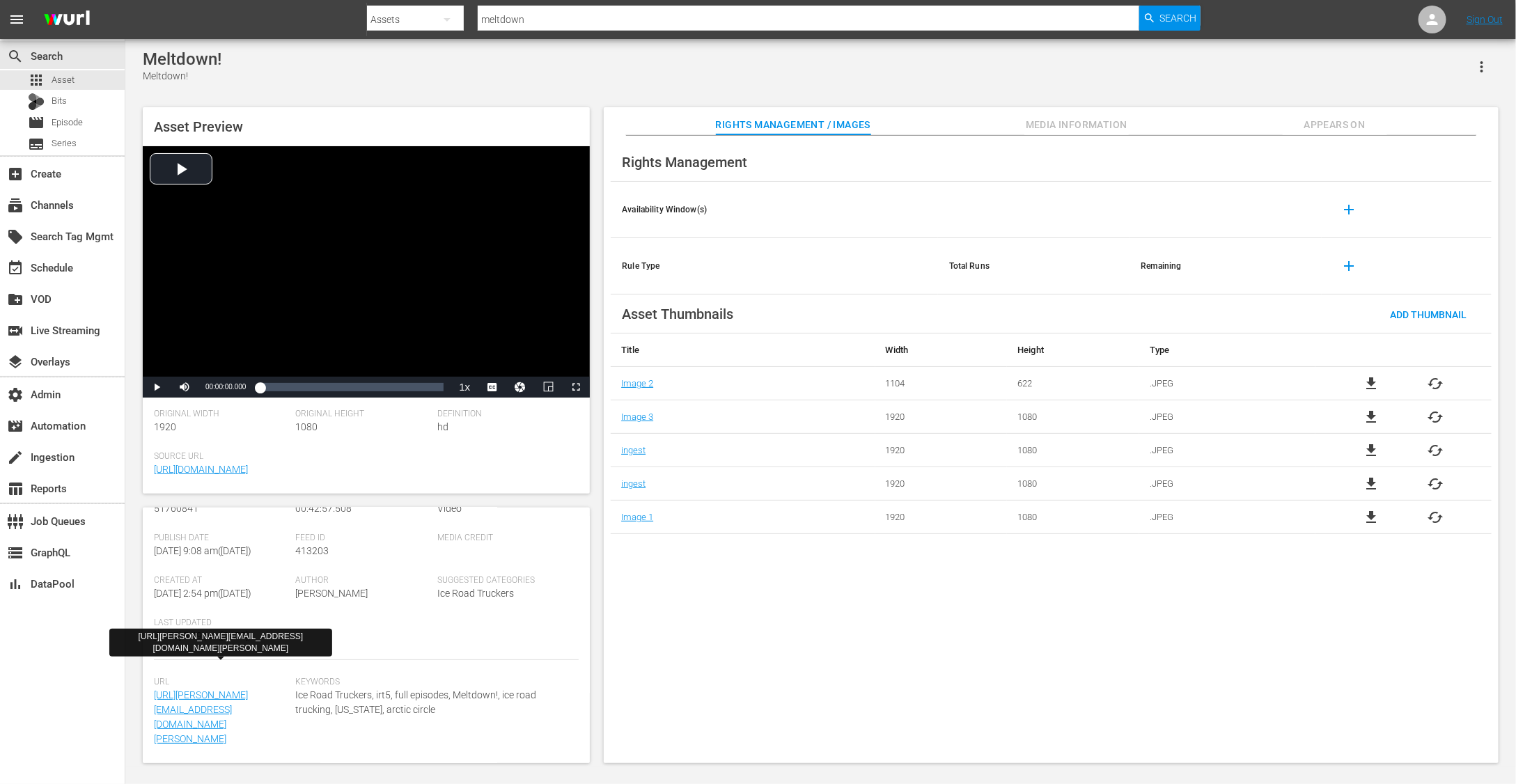
click at [353, 581] on div "Keywords Ice Road Truckers, irt5, full episodes, Meltdown!, ice road trucking, …" at bounding box center [437, 720] width 283 height 86
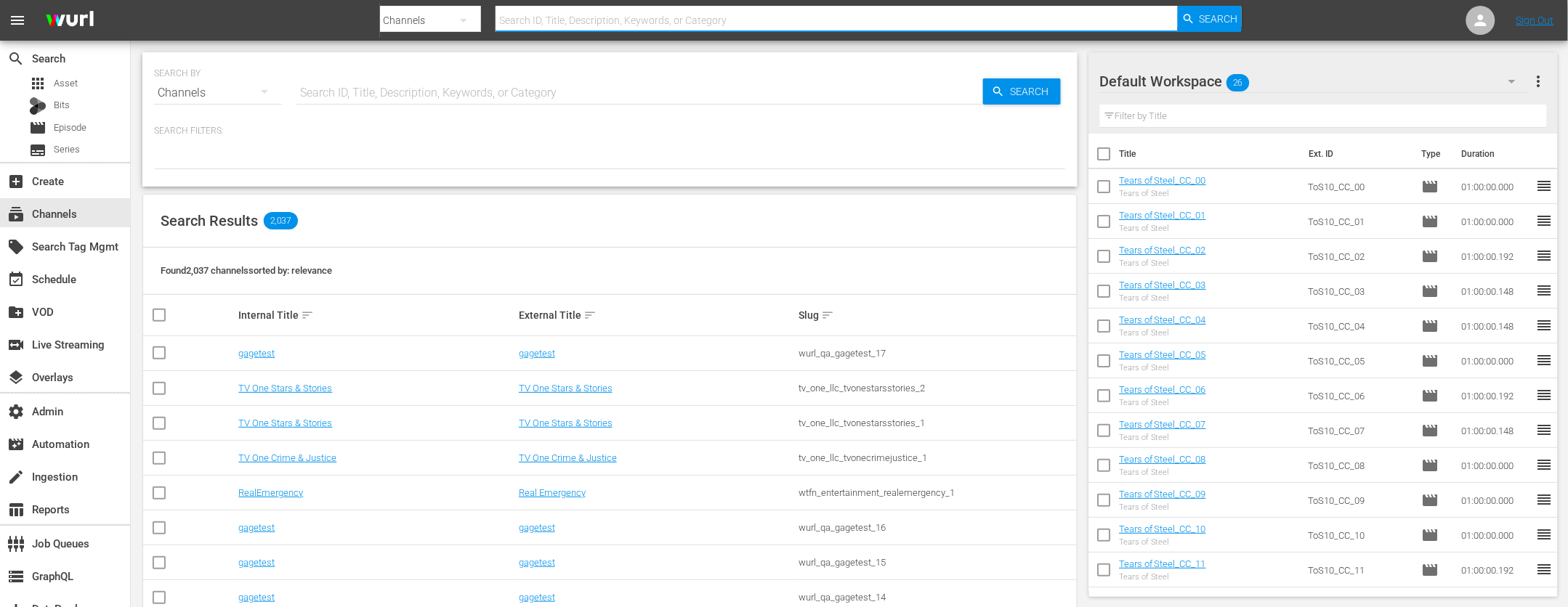
click at [574, 20] on input "text" at bounding box center [837, 21] width 683 height 35
type input "truckers_2"
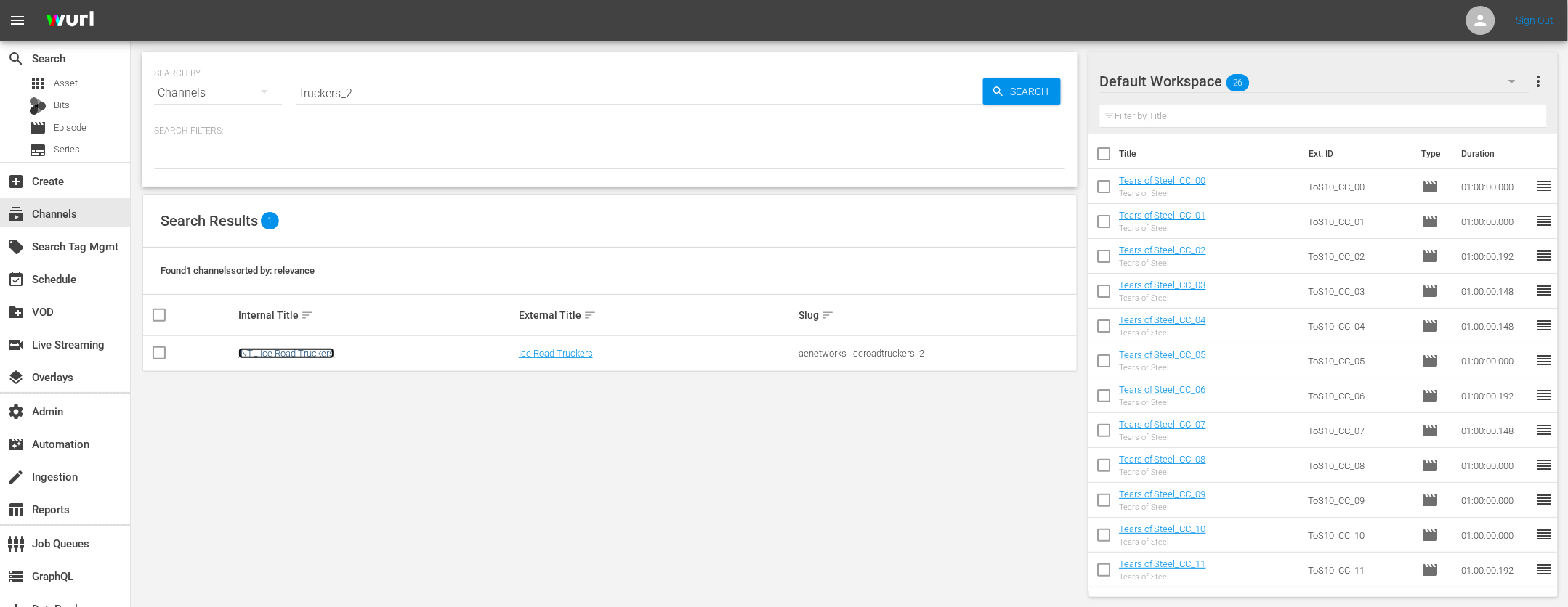
click at [296, 359] on link "INTL Ice Road Truckers" at bounding box center [286, 353] width 96 height 11
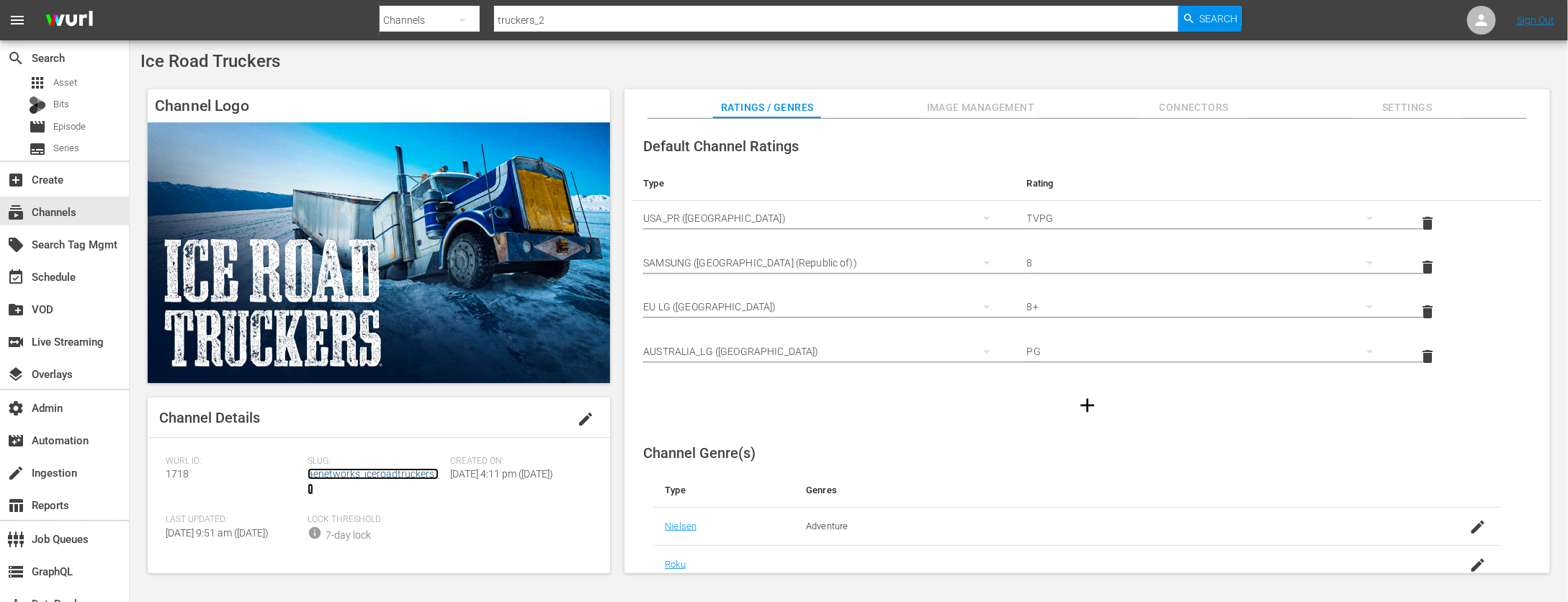
click at [378, 471] on link "aenetworks_iceroadtruckers_2" at bounding box center [373, 481] width 131 height 26
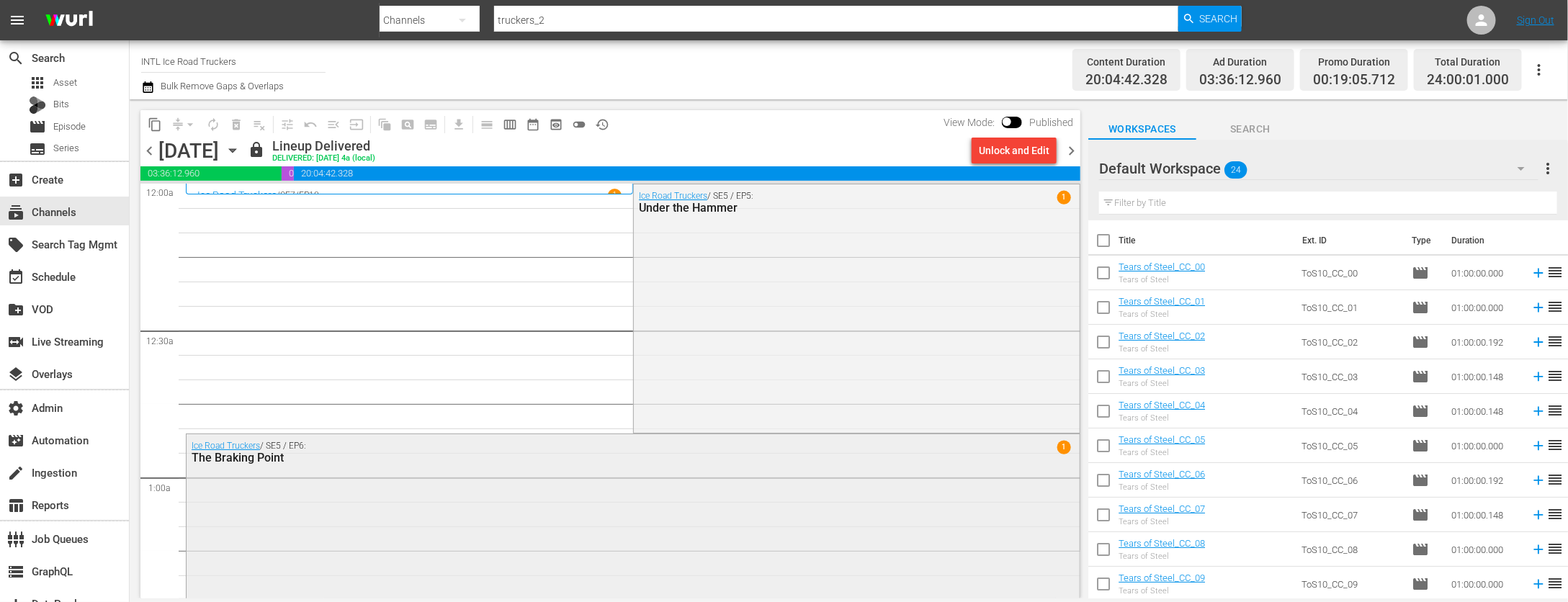
scroll to position [160, 0]
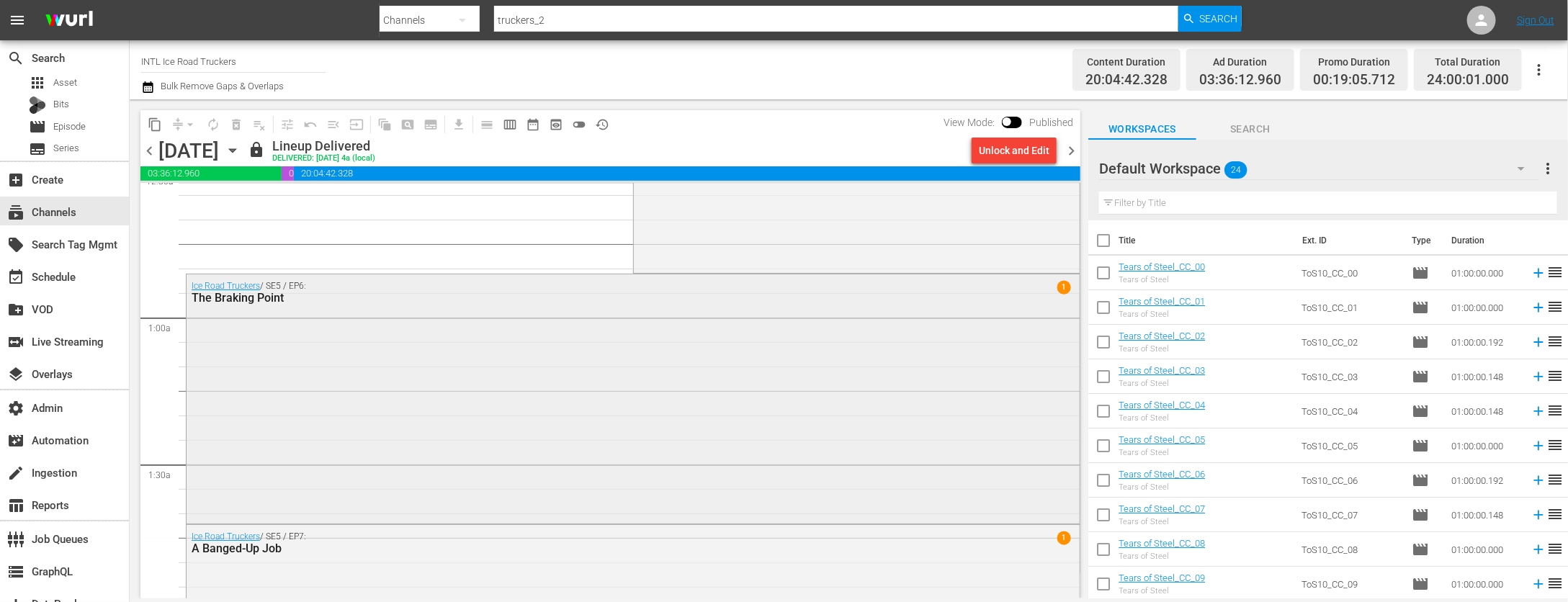
click at [375, 407] on div "Ice Road Truckers / SE5 / EP6: The Braking Point 1" at bounding box center [633, 397] width 894 height 246
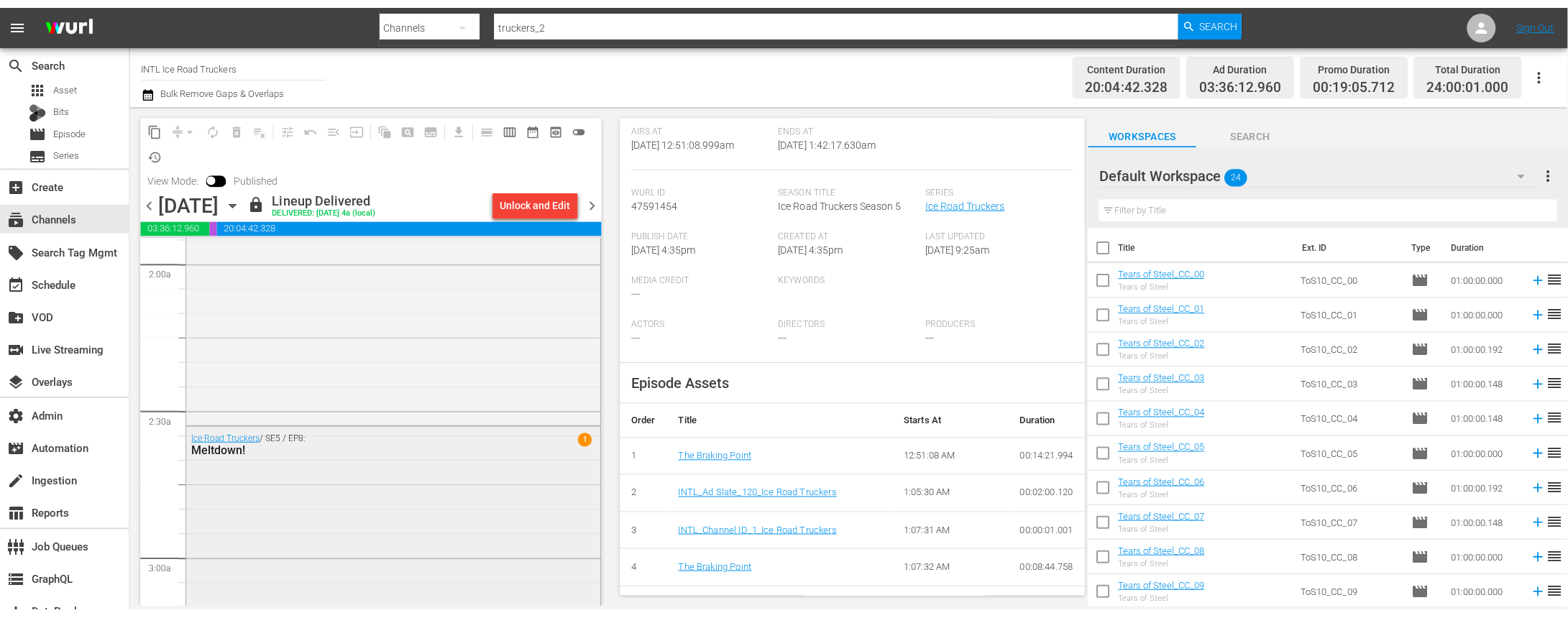
scroll to position [573, 0]
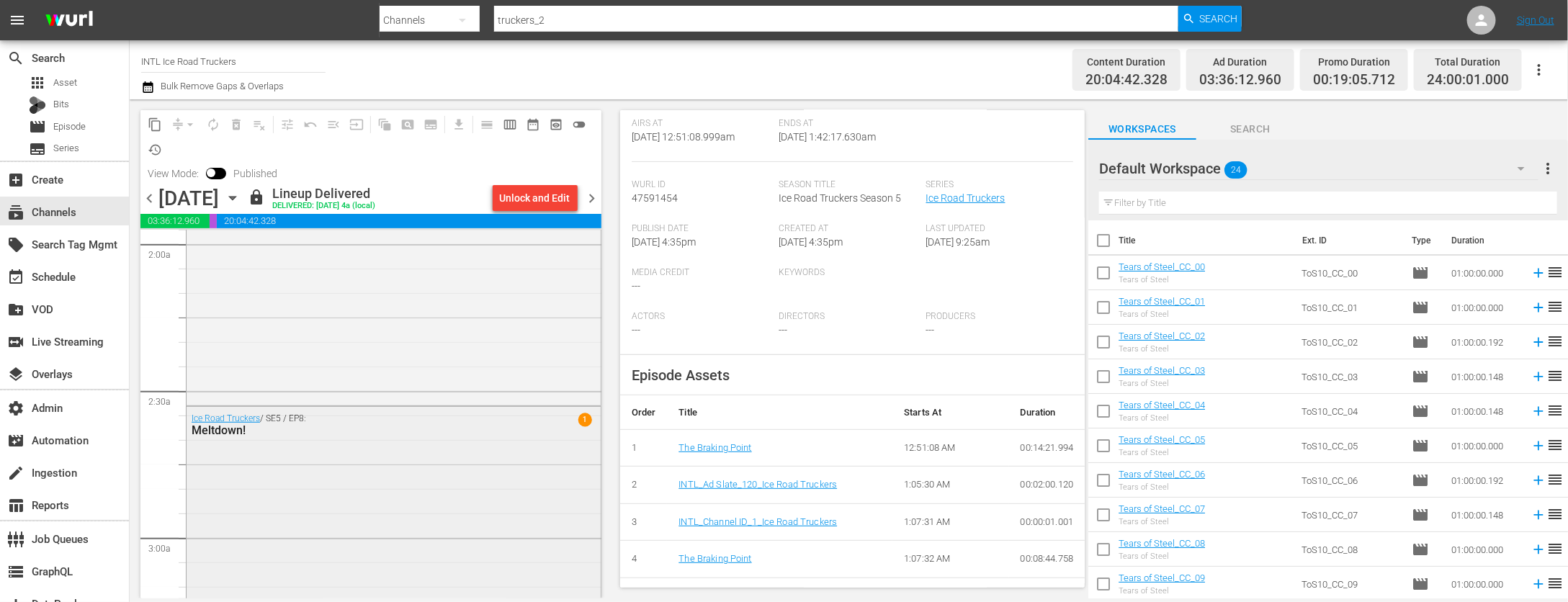
click at [375, 477] on div "Ice Road Truckers / SE5 / EP8: Meltdown! 1" at bounding box center [394, 535] width 414 height 256
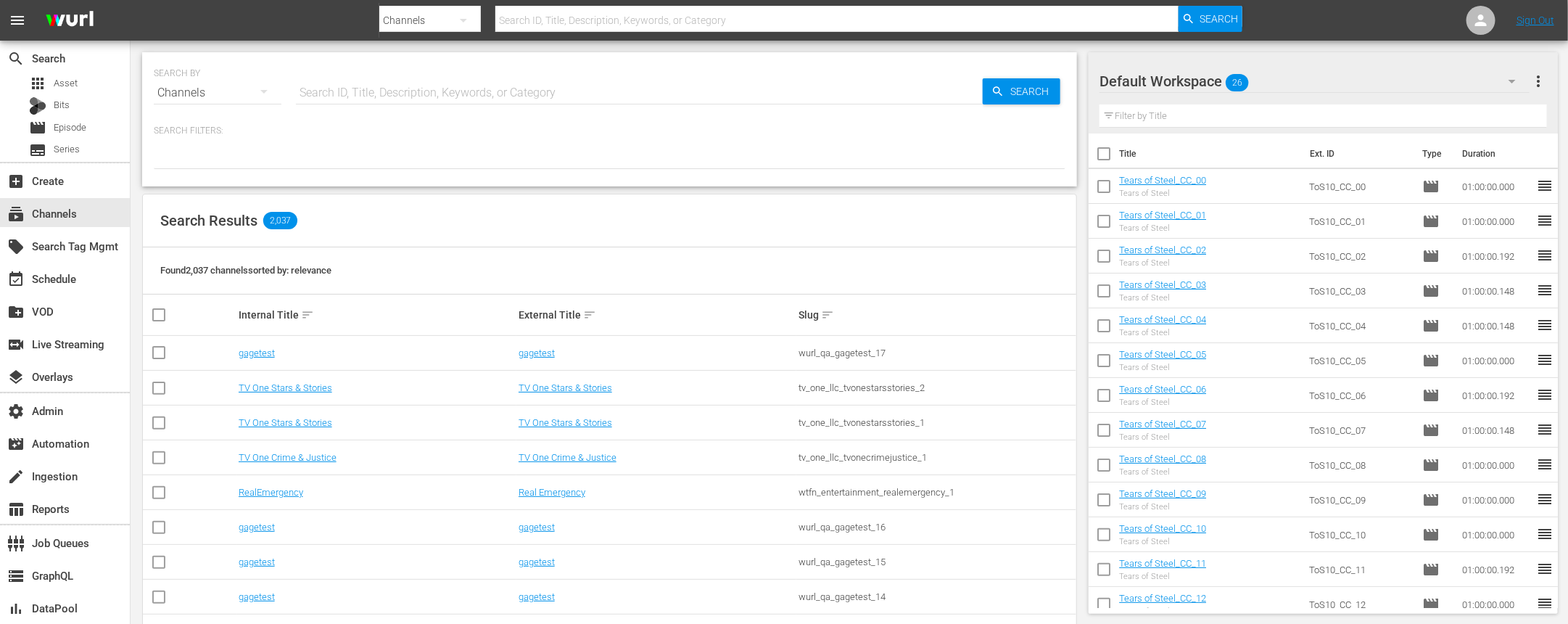
click at [521, 24] on input "text" at bounding box center [836, 21] width 683 height 35
type input "Meltdown!"
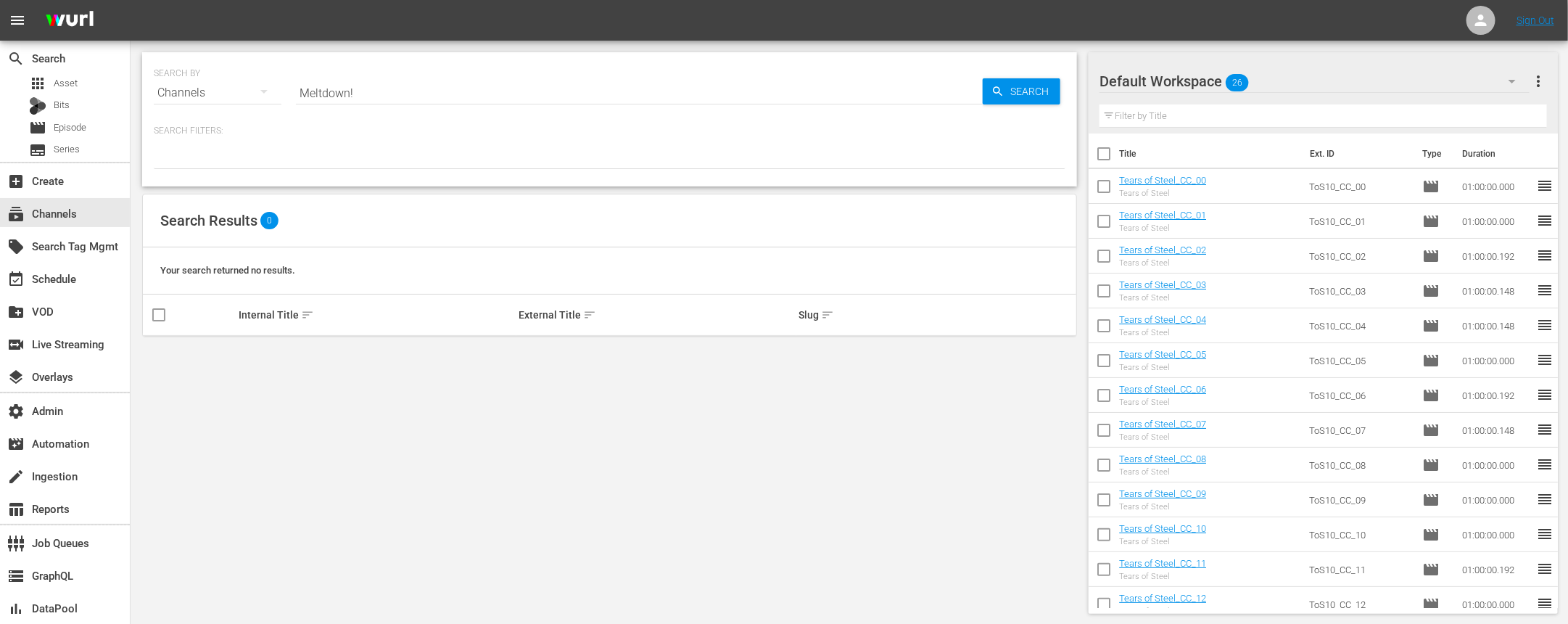
click at [187, 92] on div "Channels" at bounding box center [217, 92] width 128 height 40
drag, startPoint x: 203, startPoint y: 164, endPoint x: 198, endPoint y: 231, distance: 67.2
click at [198, 229] on div "Channels Series Episodes Bits Assets" at bounding box center [200, 189] width 93 height 139
click at [198, 231] on div "Assets" at bounding box center [200, 237] width 58 height 24
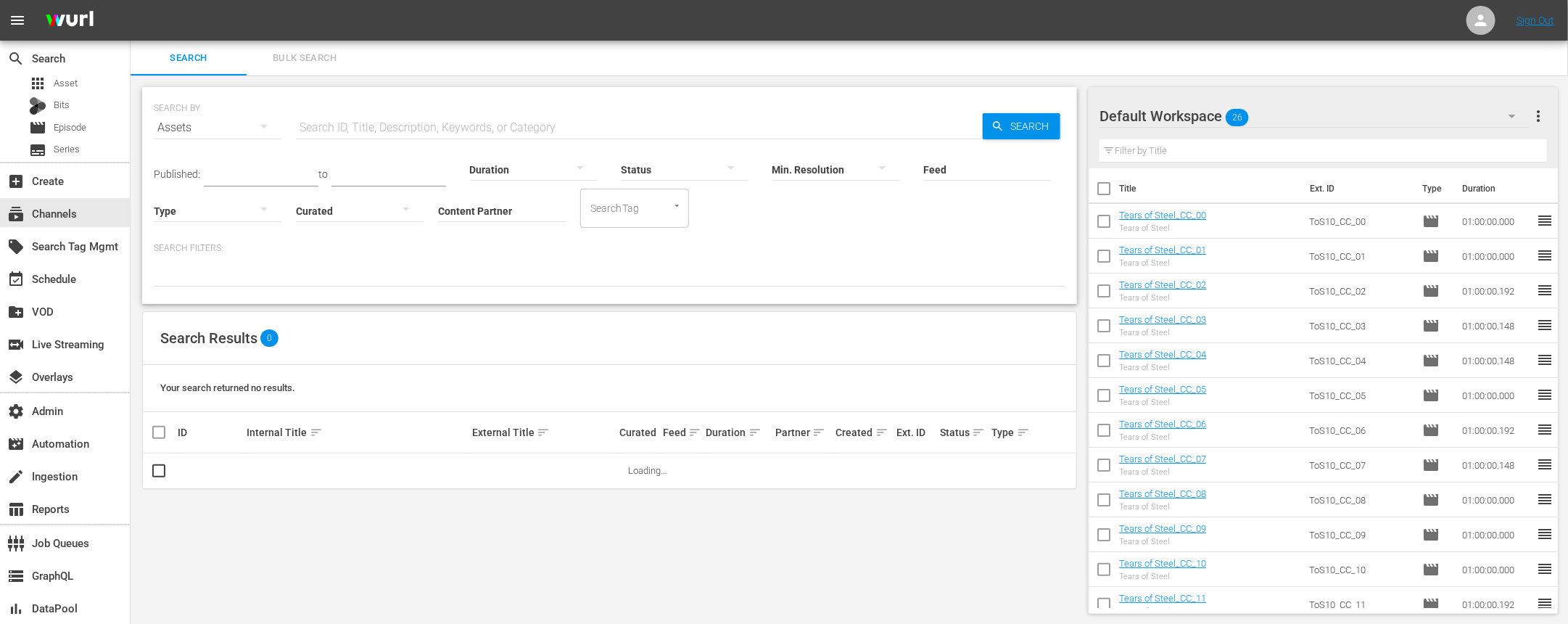
click at [360, 121] on input "text" at bounding box center [639, 128] width 687 height 35
type input "Meltdown!"
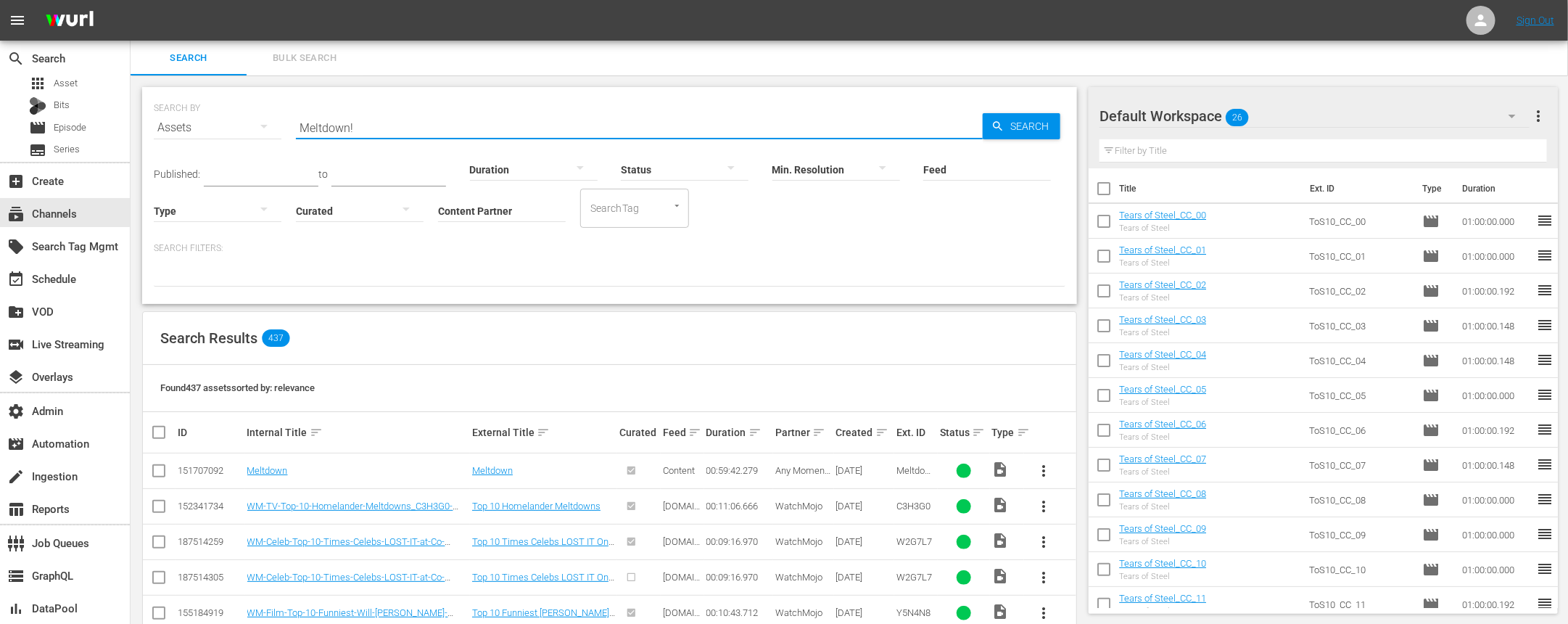
click at [479, 208] on input "Content Partner" at bounding box center [502, 212] width 128 height 53
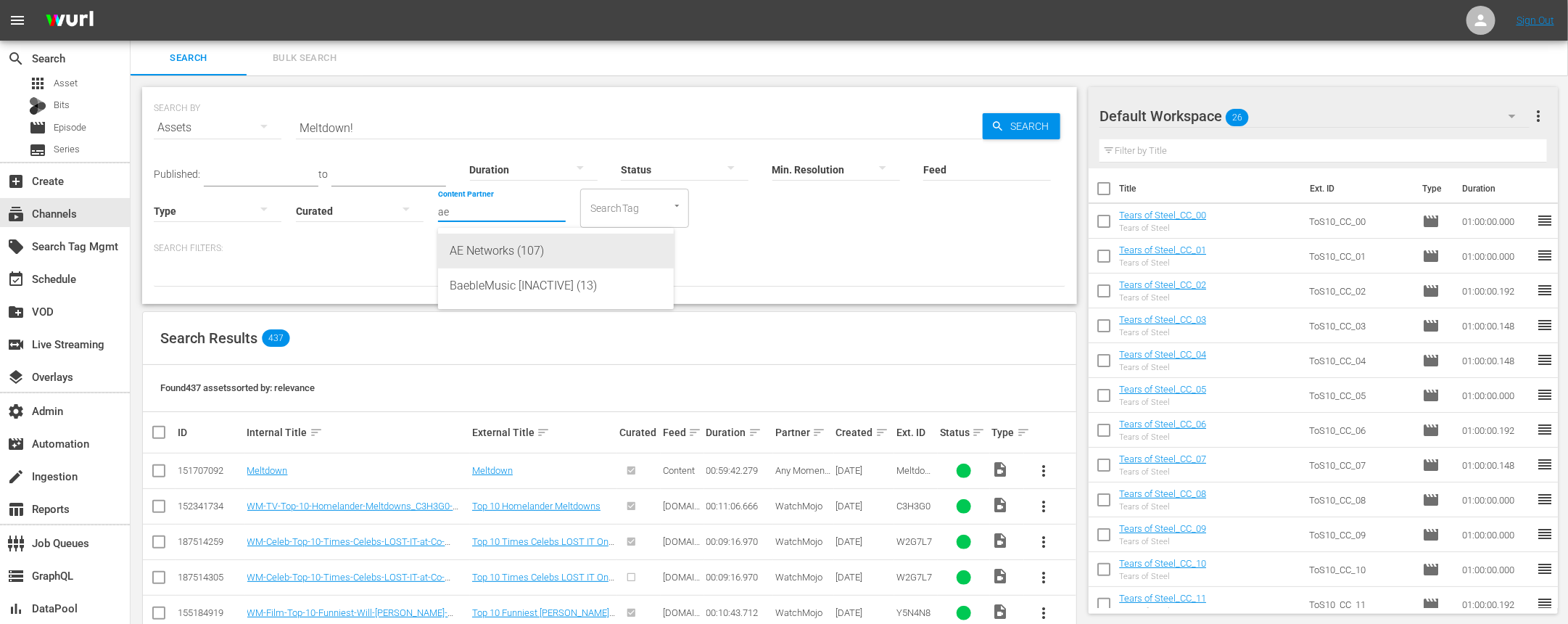
click at [508, 257] on div "AE Networks (107)" at bounding box center [555, 251] width 212 height 35
type input "AE Networks (107)"
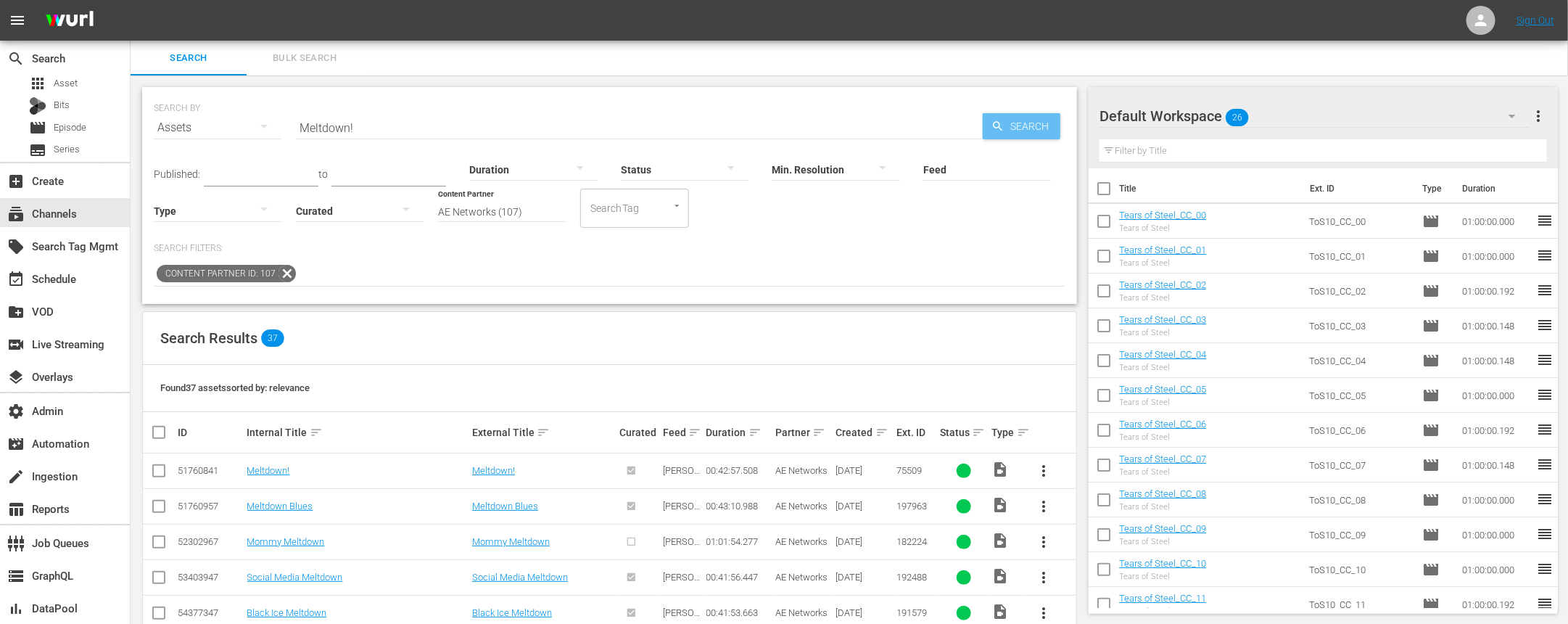
click at [1025, 126] on span "Search" at bounding box center [1032, 126] width 56 height 26
click at [267, 473] on link "Meltdown!" at bounding box center [268, 470] width 43 height 11
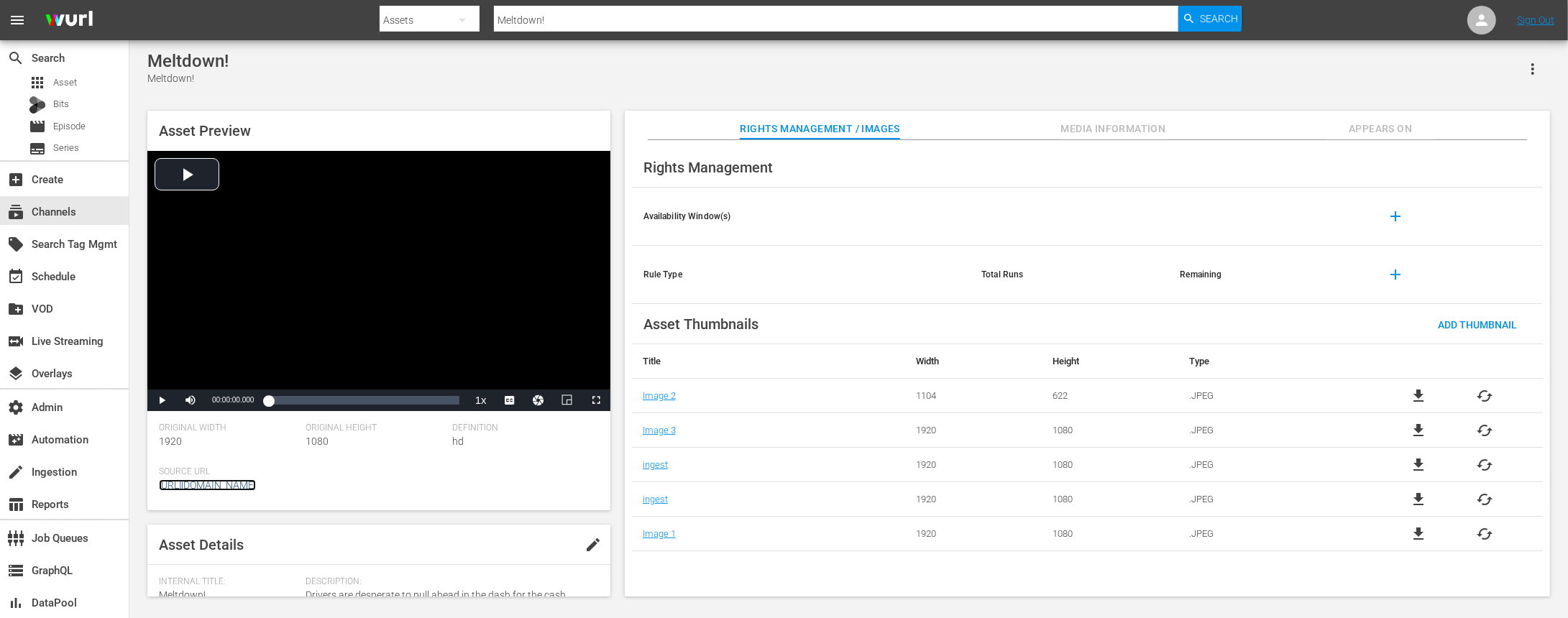
scroll to position [426, 0]
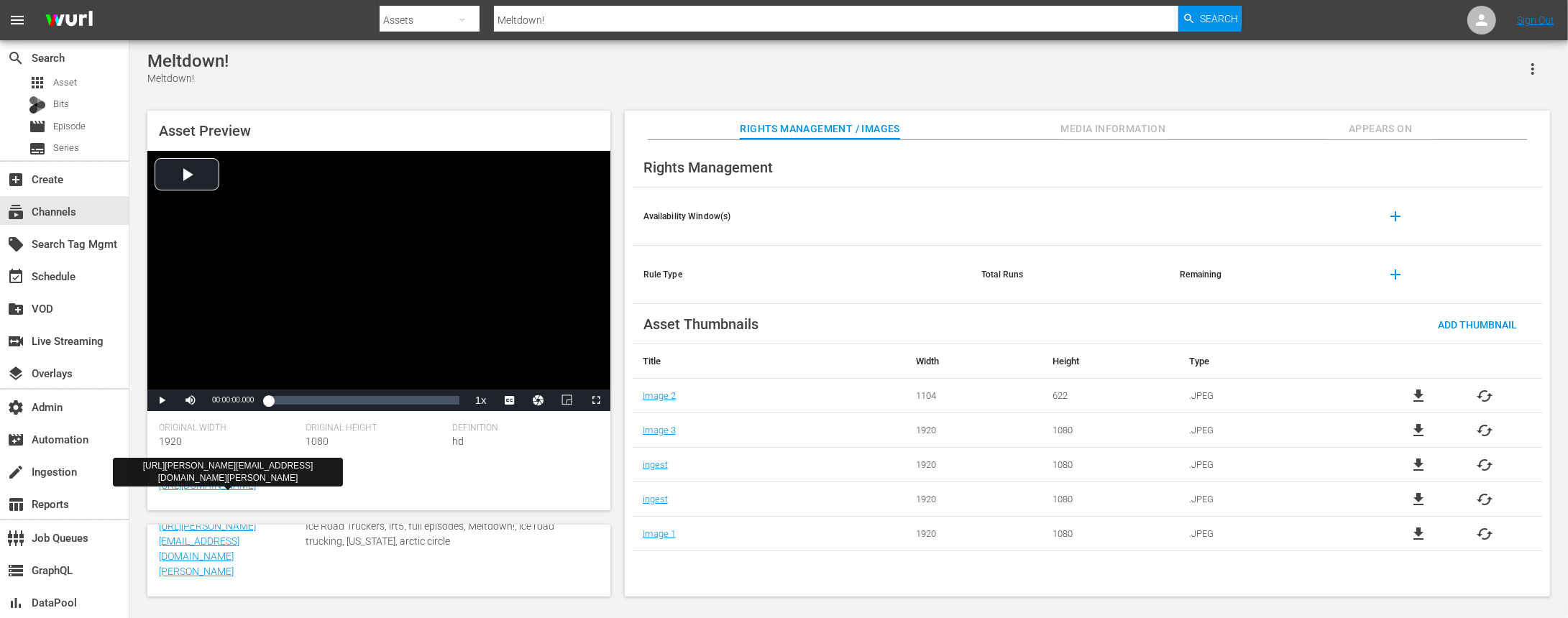
click at [1128, 127] on span "Media Information" at bounding box center [1113, 129] width 108 height 18
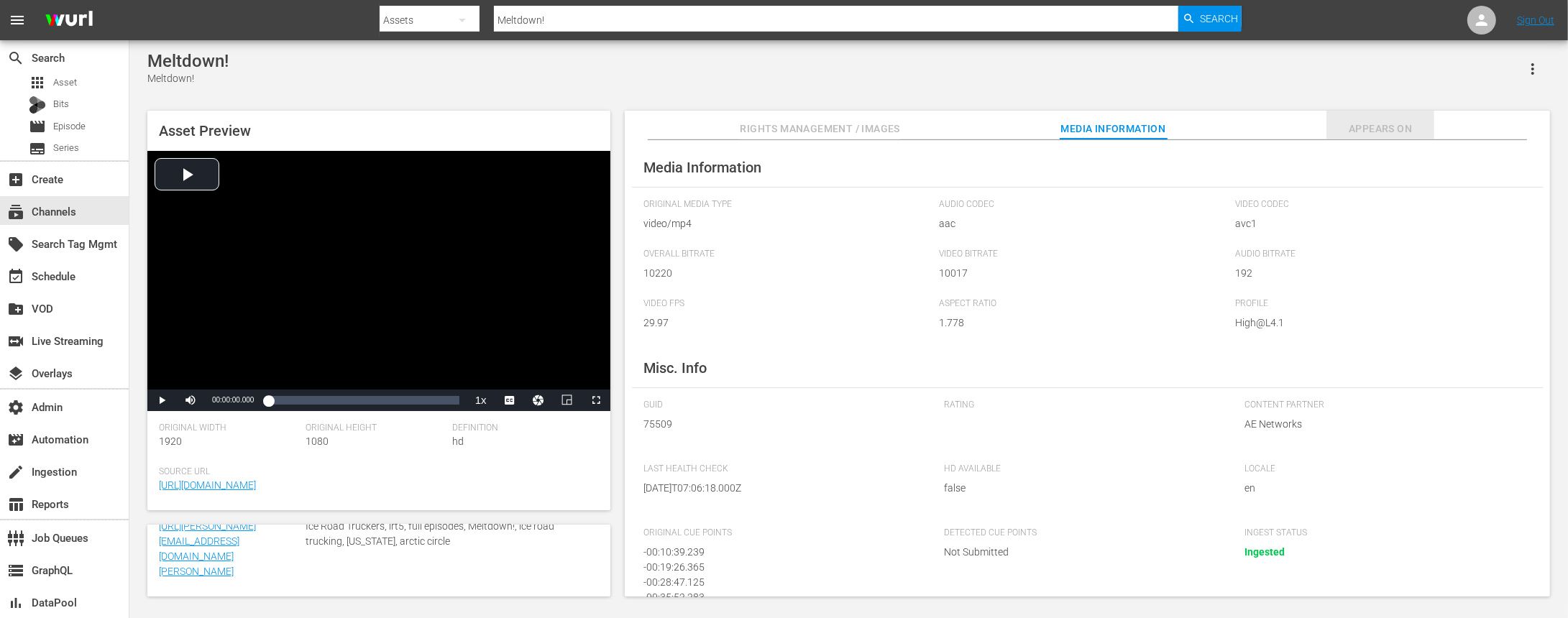
click at [1383, 130] on span "Appears On" at bounding box center [1380, 129] width 108 height 18
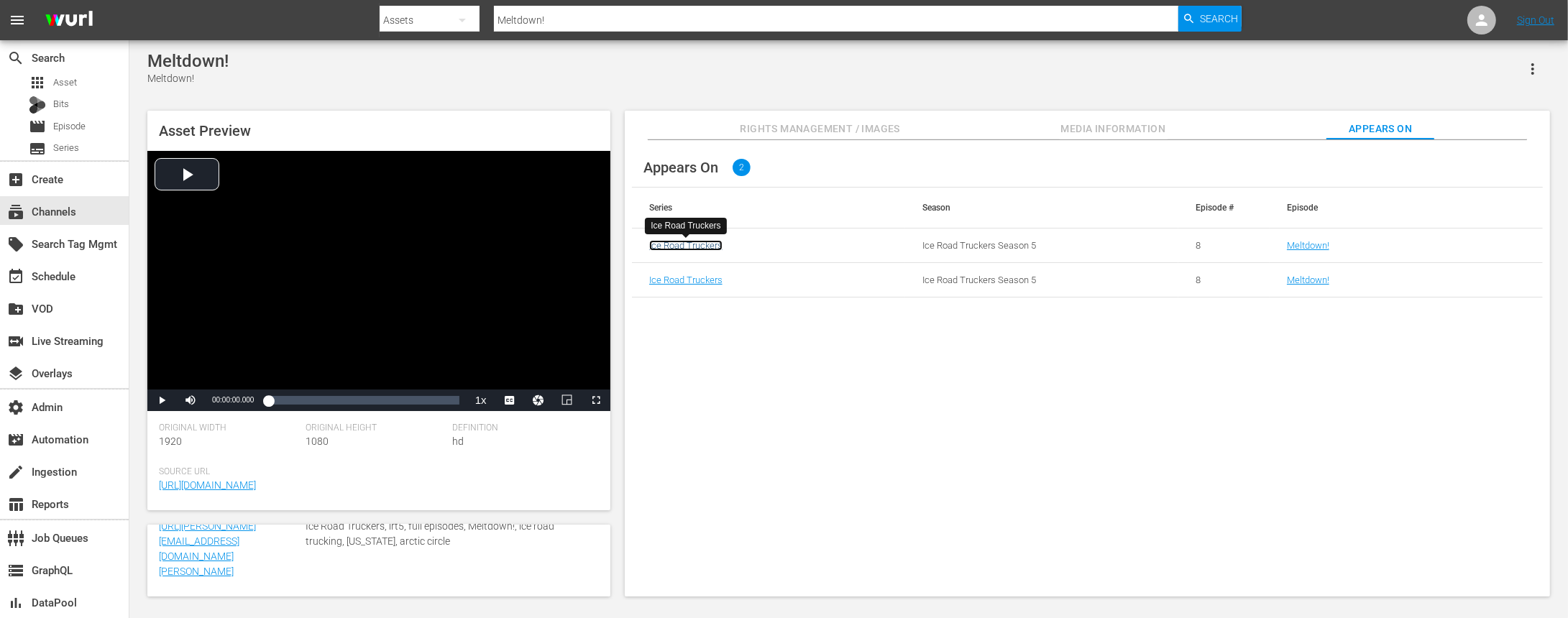
click at [694, 246] on link "Ice Road Truckers" at bounding box center [685, 246] width 73 height 11
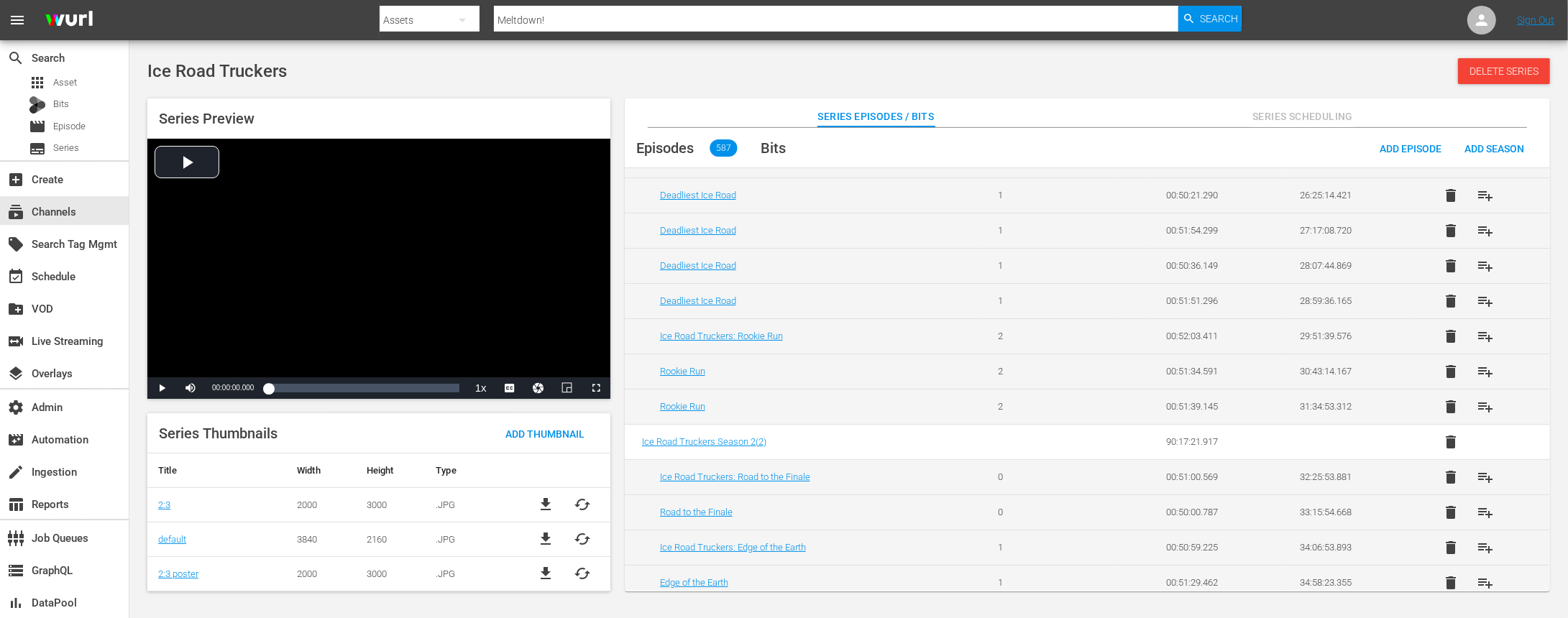
scroll to position [1758, 0]
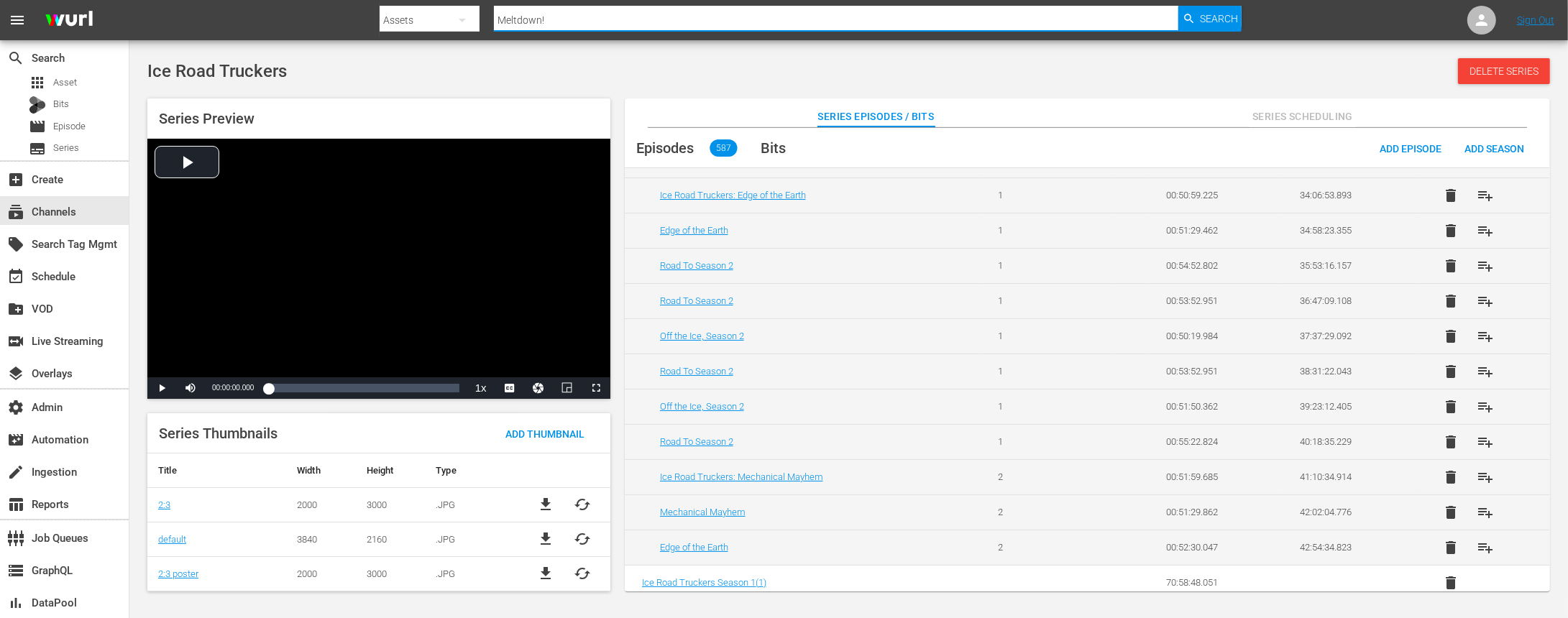
drag, startPoint x: 870, startPoint y: 23, endPoint x: 403, endPoint y: 26, distance: 467.0
click at [403, 26] on div "Search By Assets Search ID, Title, Description, Keywords, or Category Meltdown!…" at bounding box center [811, 20] width 863 height 35
drag, startPoint x: 567, startPoint y: 20, endPoint x: 436, endPoint y: 23, distance: 131.0
click at [436, 23] on div "Search By Assets Search ID, Title, Description, Keywords, or Category Meltdown!…" at bounding box center [811, 20] width 863 height 35
drag, startPoint x: 635, startPoint y: 71, endPoint x: 645, endPoint y: 72, distance: 10.0
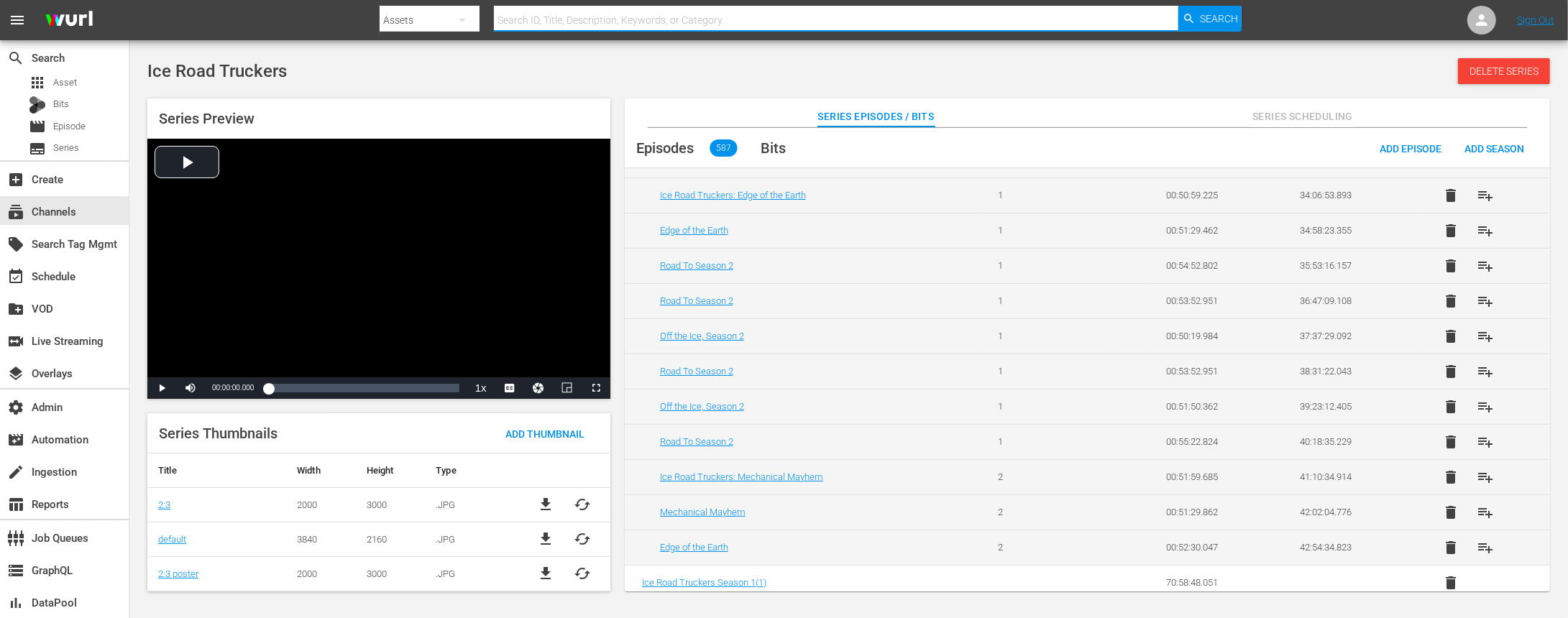
click at [635, 71] on div "Ice Road Truckers Delete Series" at bounding box center [849, 71] width 1403 height 26
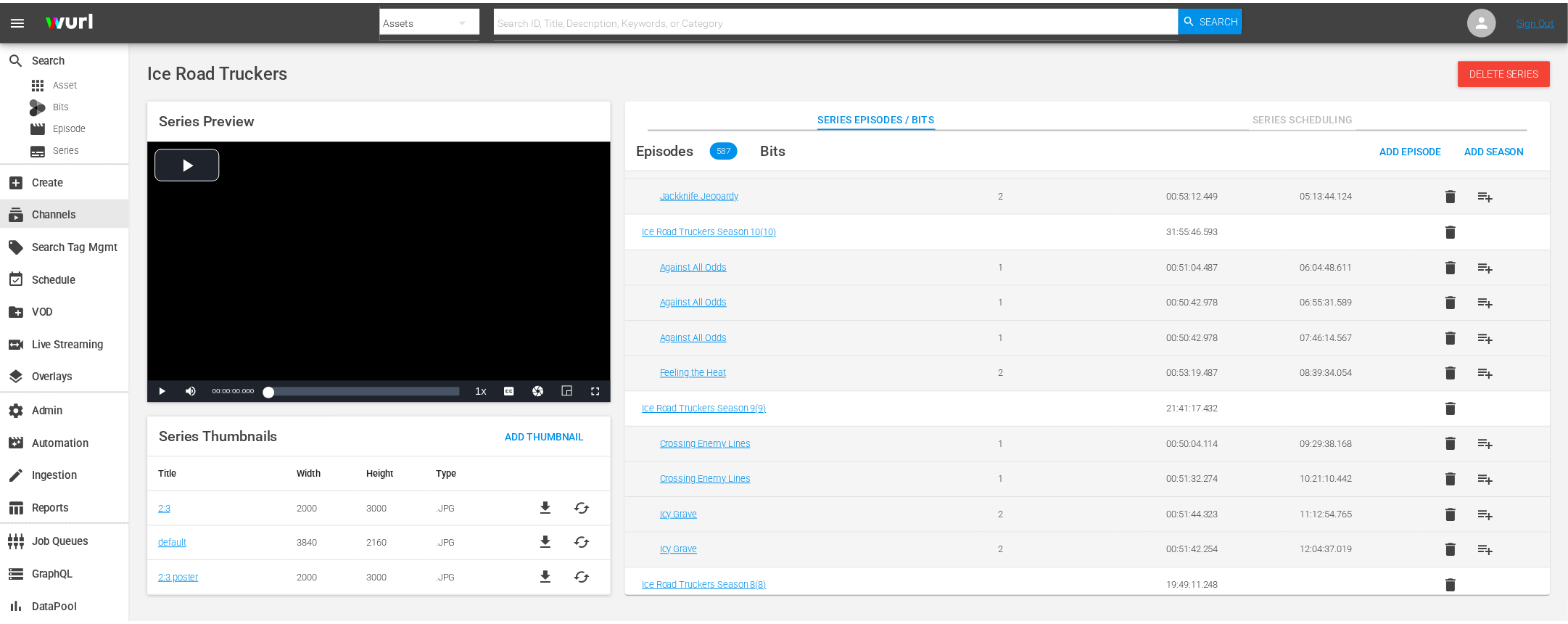
scroll to position [361, 0]
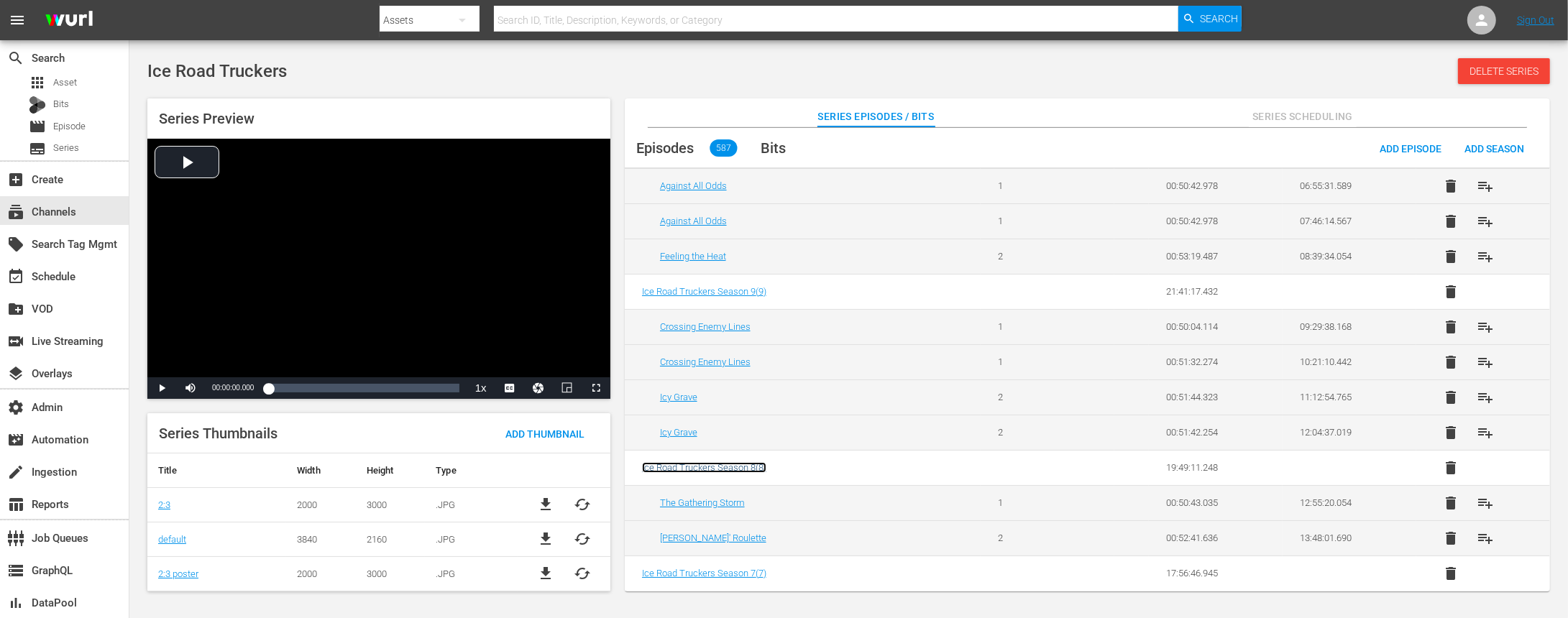
click at [746, 470] on span "Ice Road Truckers Season 8 ( 8 )" at bounding box center [704, 467] width 124 height 11
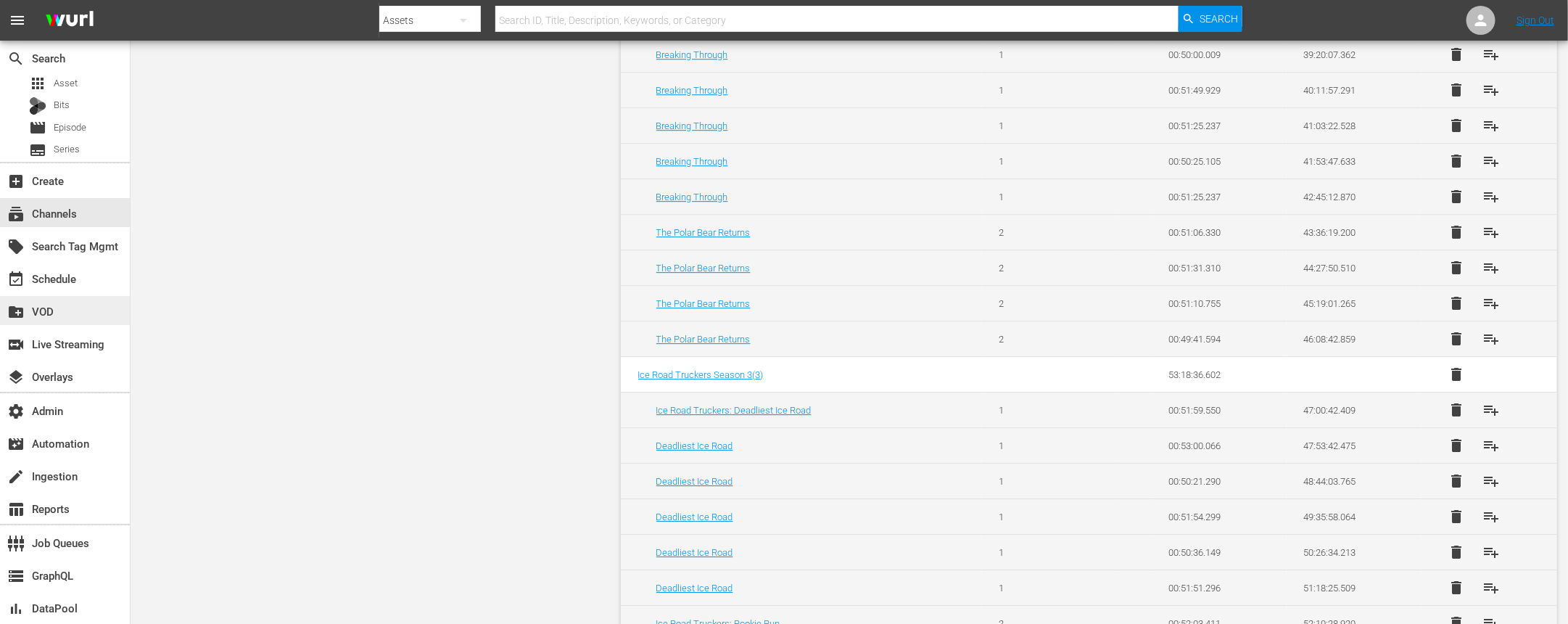
scroll to position [2911, 0]
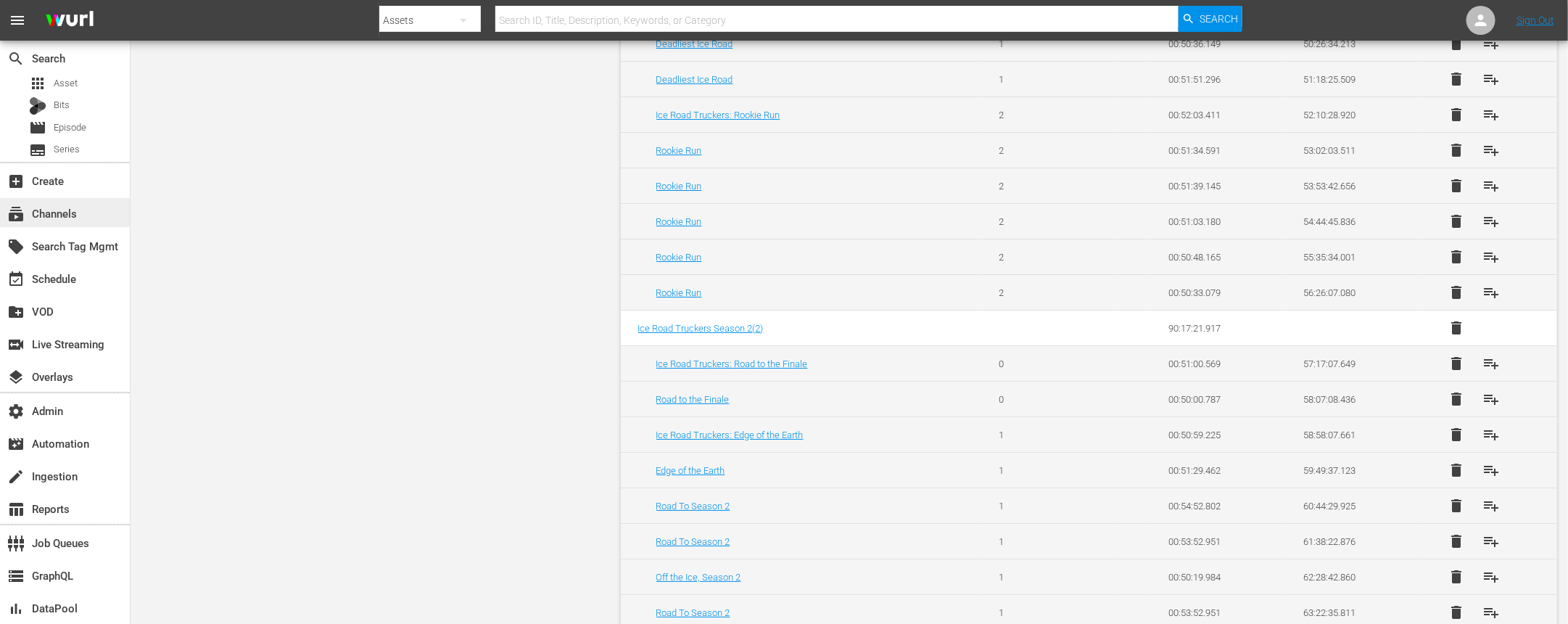
click at [55, 213] on div "subscriptions Channels" at bounding box center [40, 211] width 81 height 13
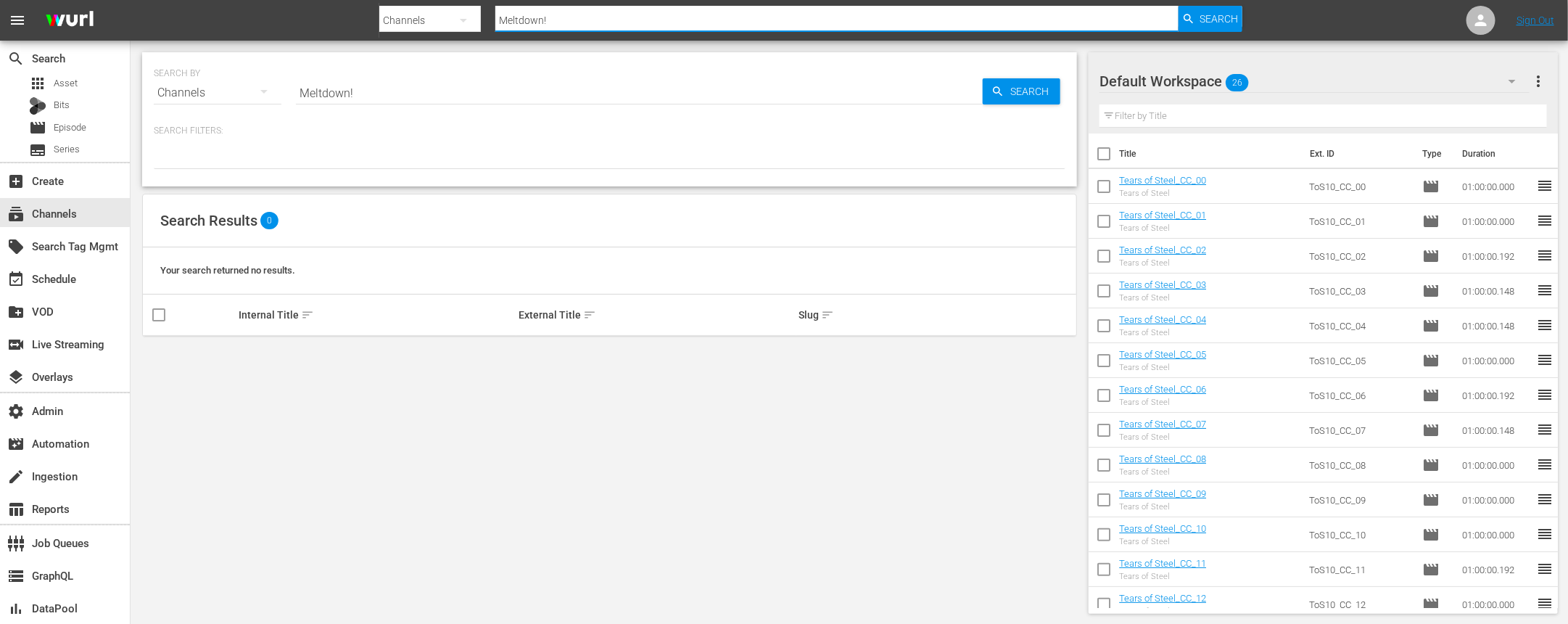
drag, startPoint x: 568, startPoint y: 24, endPoint x: 483, endPoint y: 19, distance: 85.1
click at [483, 19] on div "Search By Channels Search ID, Title, Description, Keywords, or Category Meltdow…" at bounding box center [811, 21] width 862 height 35
type input "iceroad"
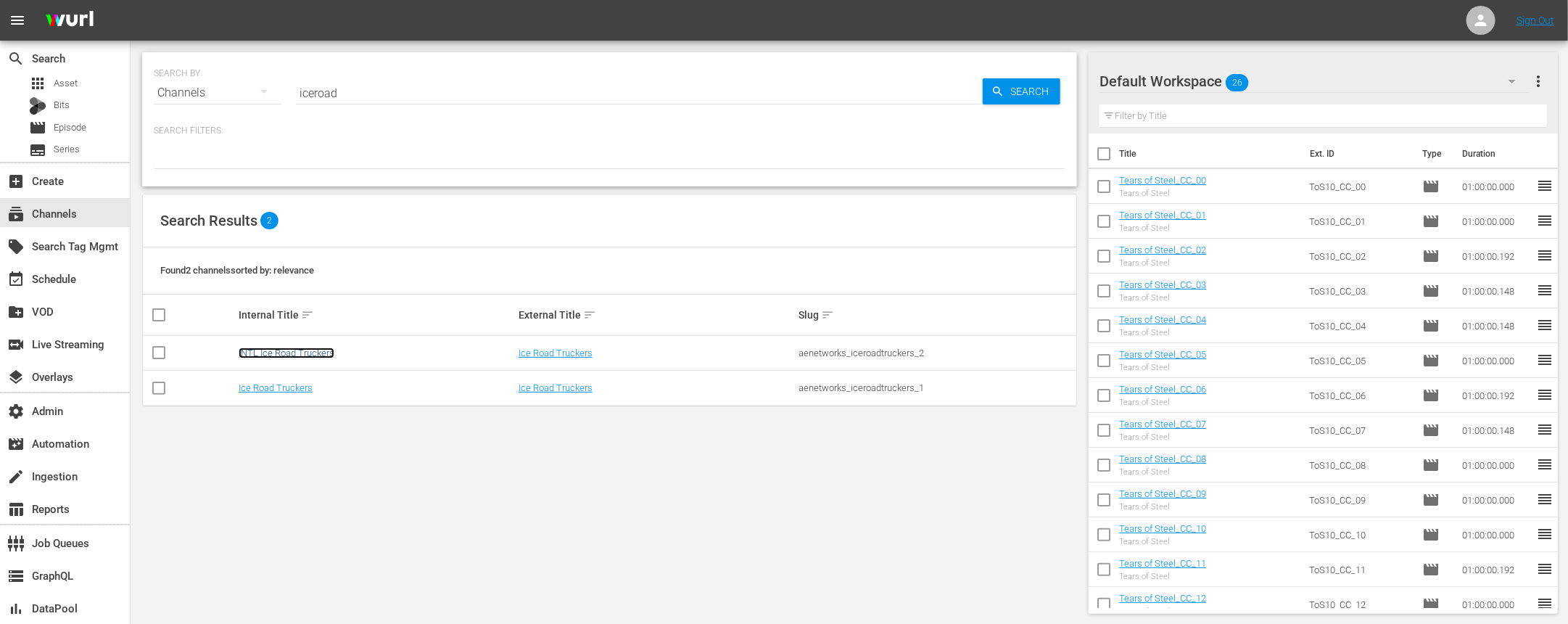
click at [285, 356] on link "INTL Ice Road Truckers" at bounding box center [287, 353] width 96 height 11
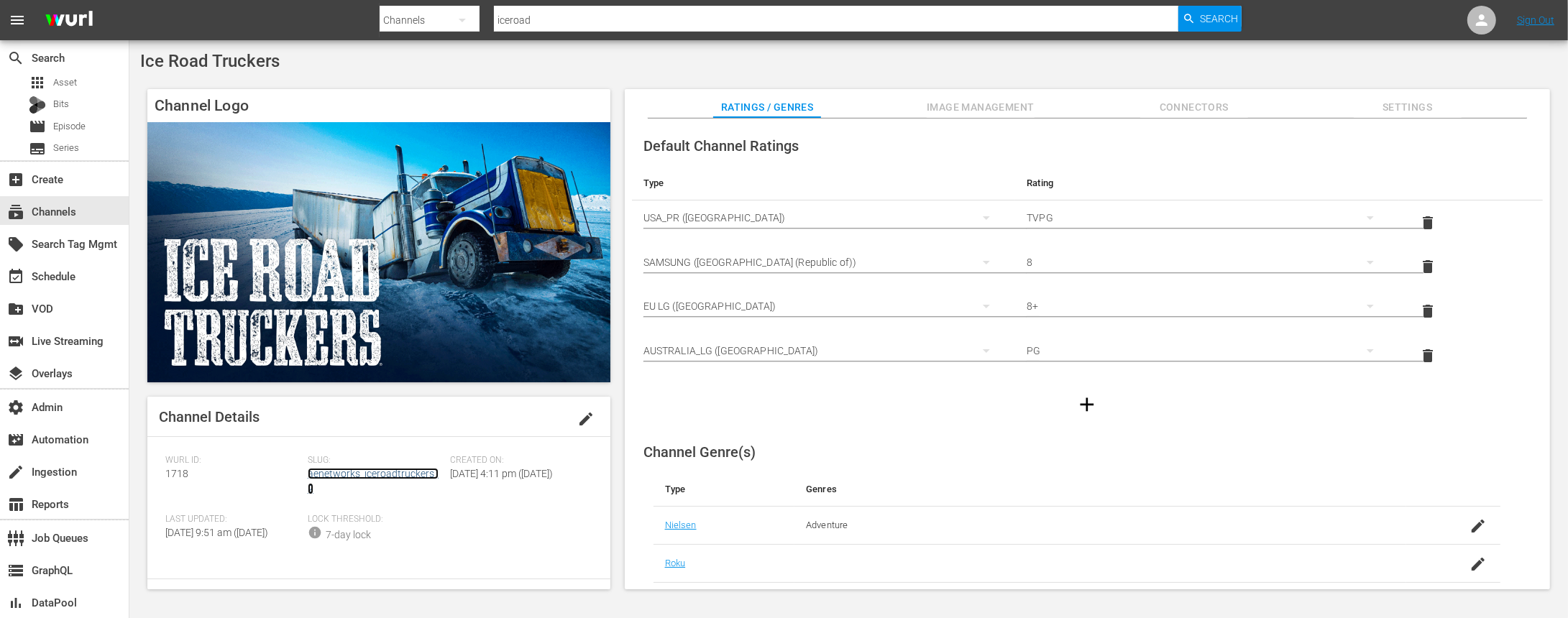
click at [376, 474] on link "aenetworks_iceroadtruckers_2" at bounding box center [373, 481] width 131 height 26
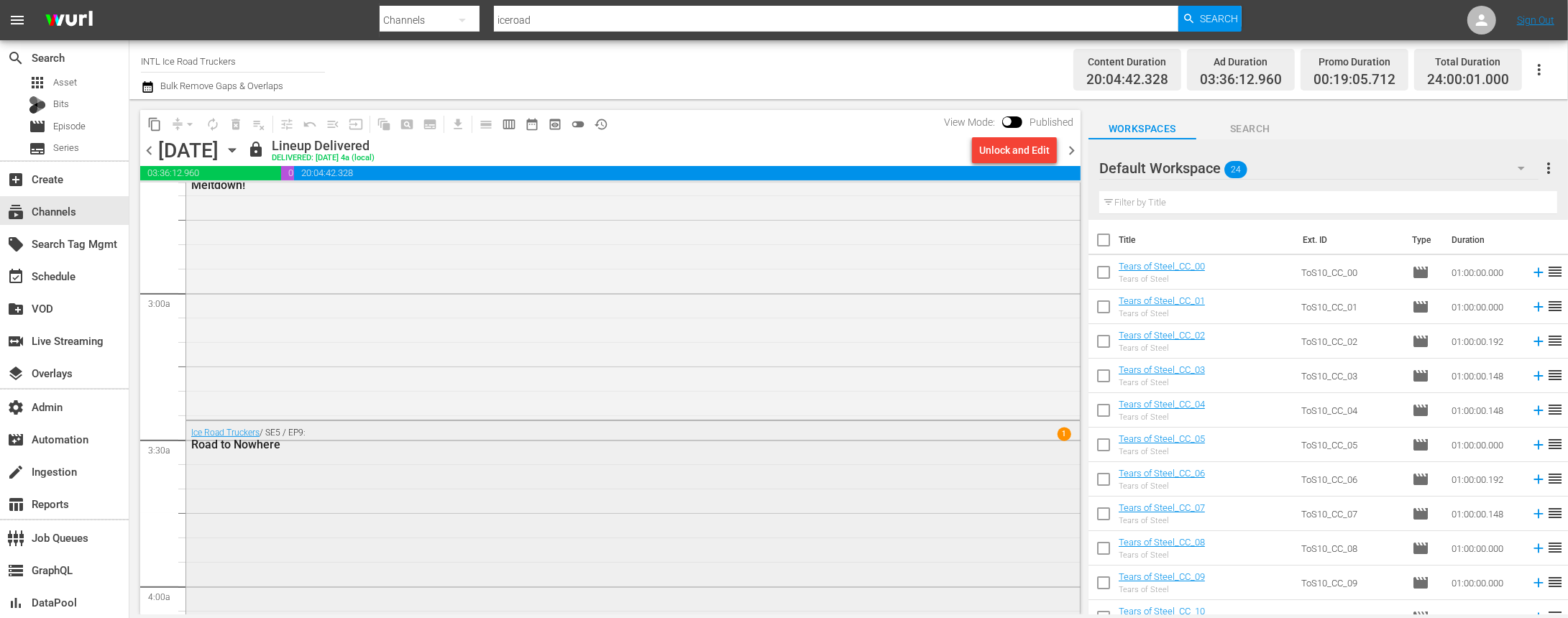
scroll to position [780, 0]
click at [560, 497] on div "Ice Road Truckers / SE5 / EP9: Road to Nowhere 1" at bounding box center [633, 534] width 894 height 244
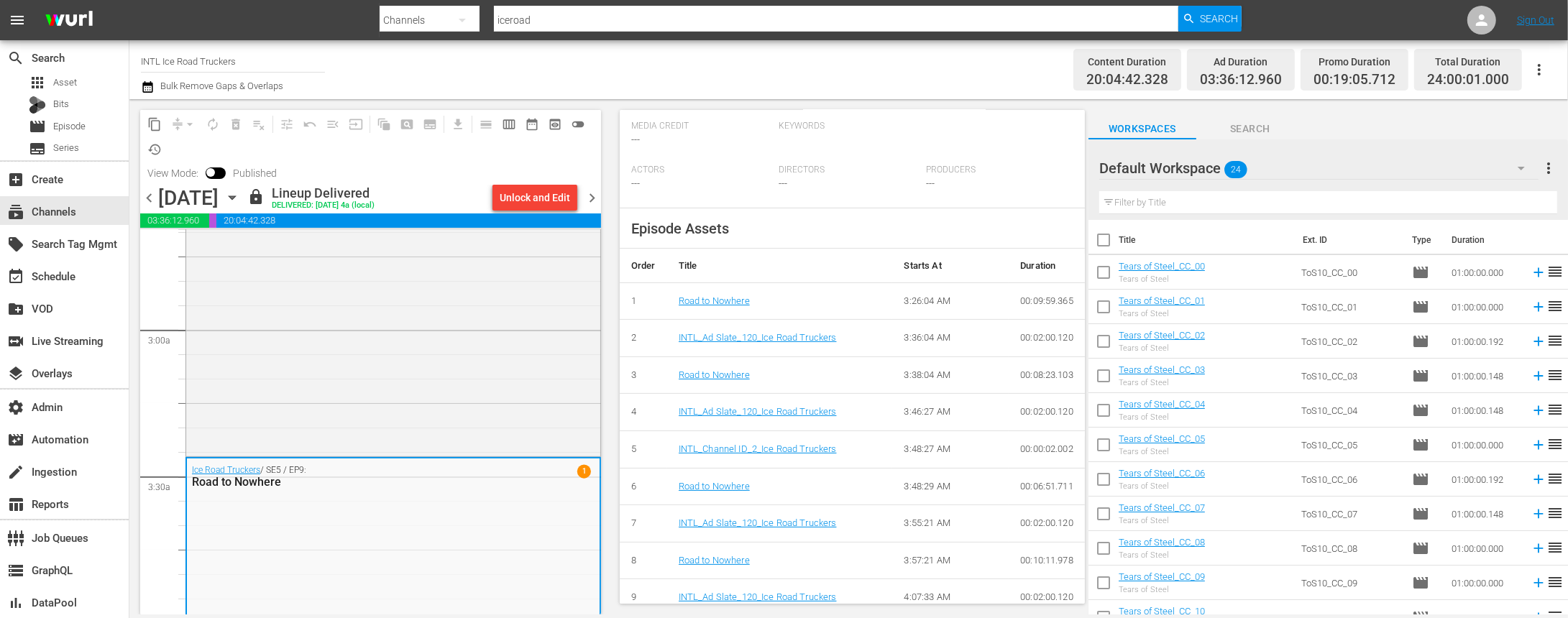
scroll to position [428, 0]
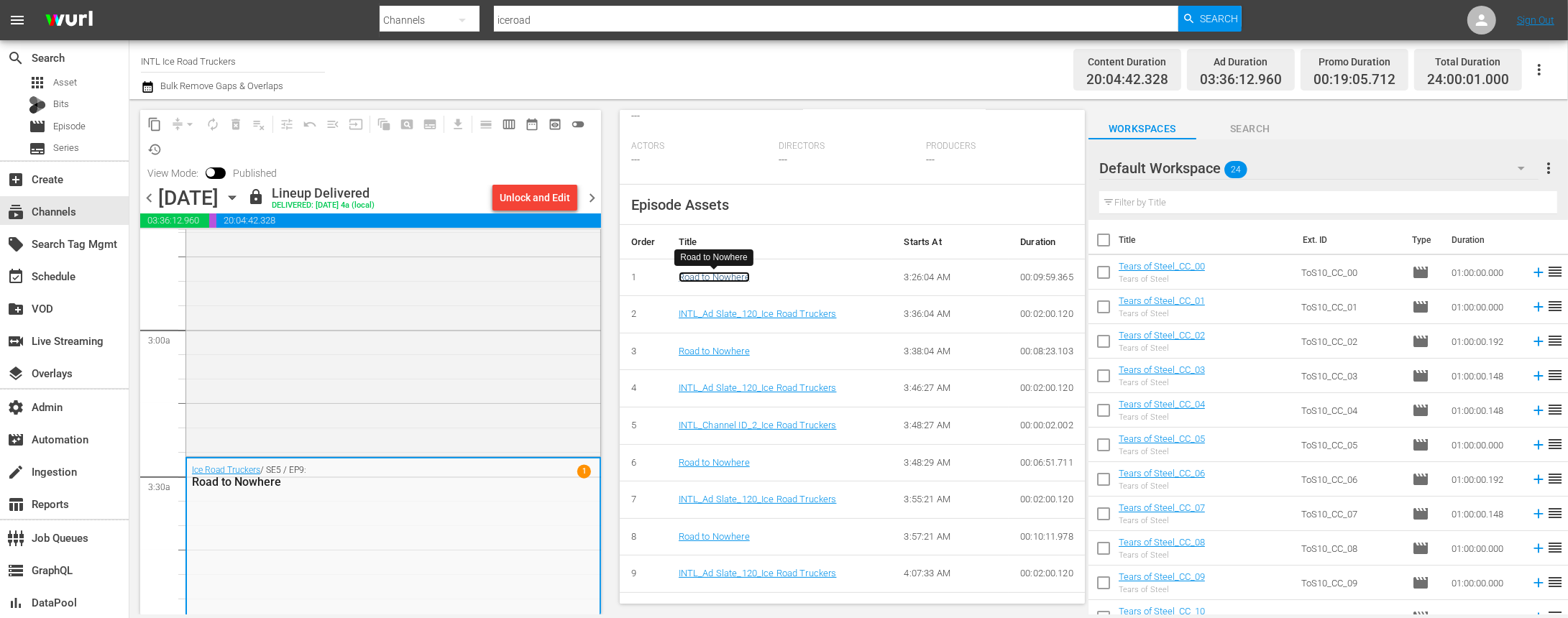
click at [715, 280] on link "Road to Nowhere" at bounding box center [714, 277] width 71 height 11
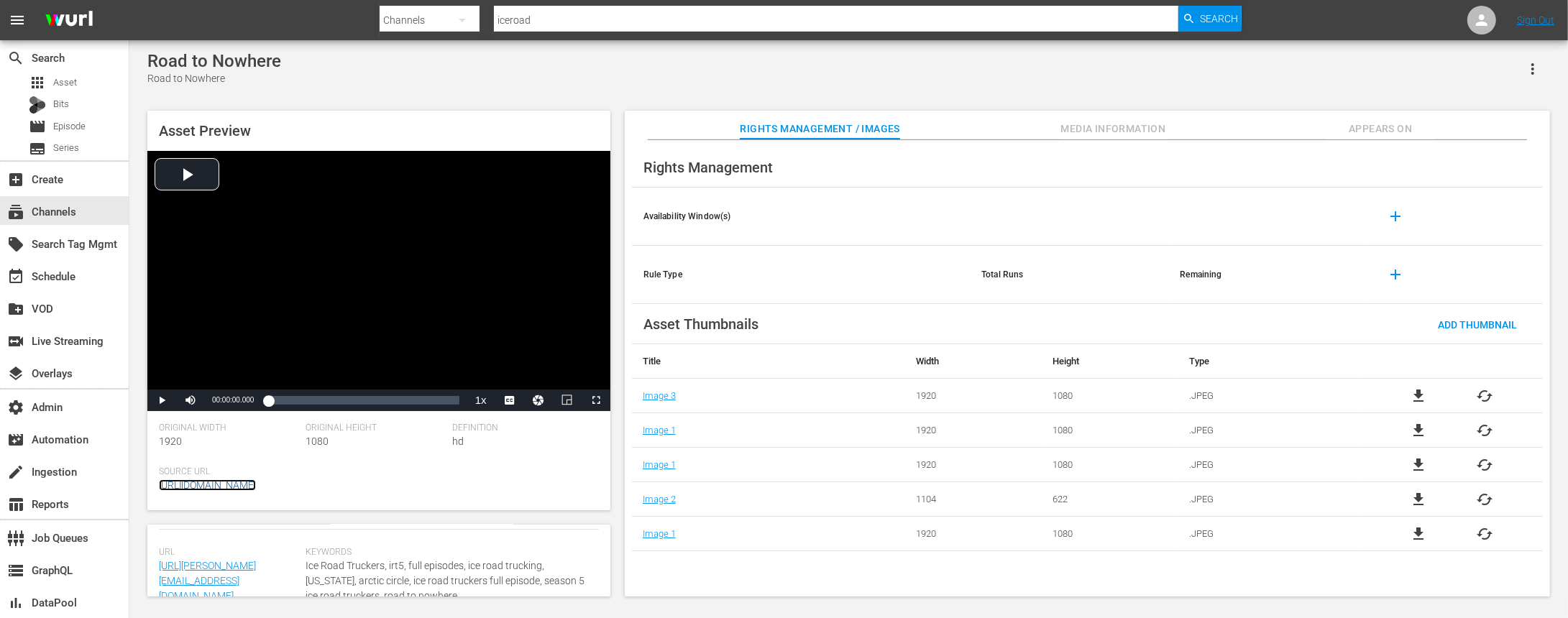
scroll to position [426, 0]
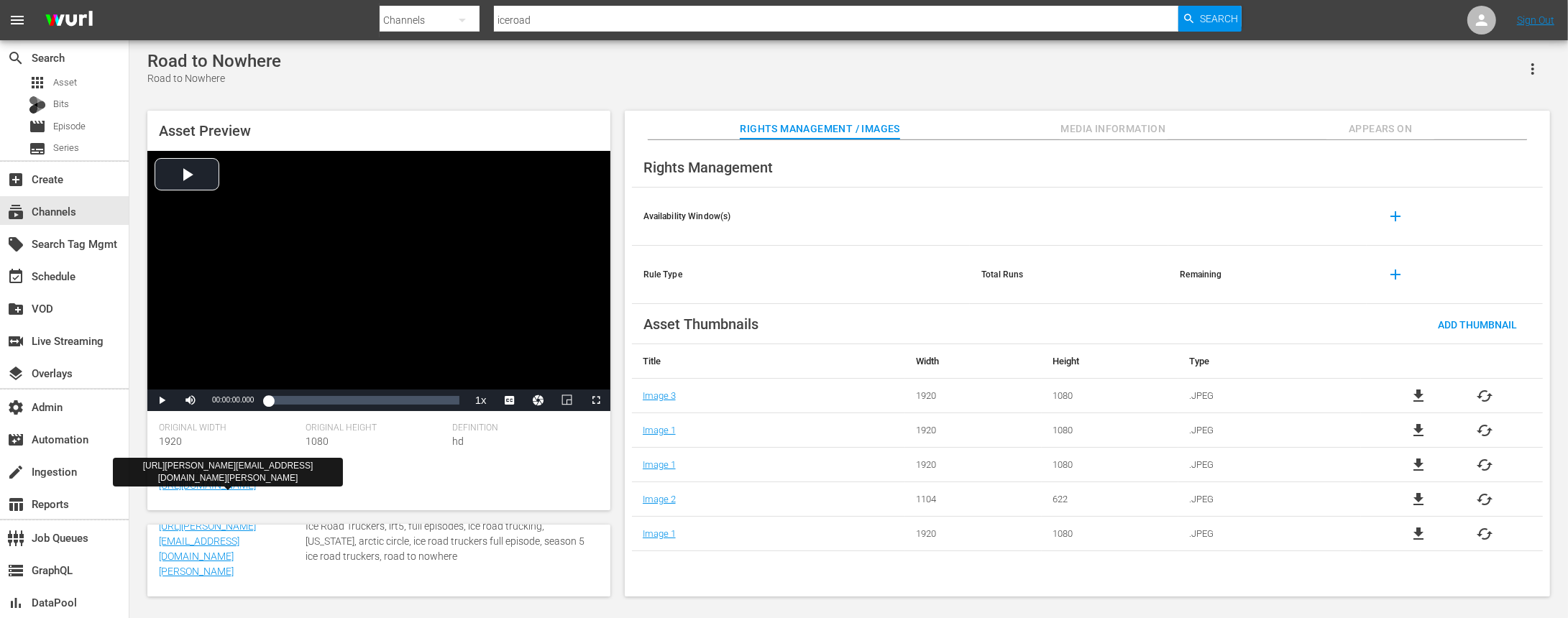
click at [428, 574] on div "Keywords Ice Road Truckers, irt5, full episodes, ice road trucking, alaska, arc…" at bounding box center [452, 552] width 293 height 89
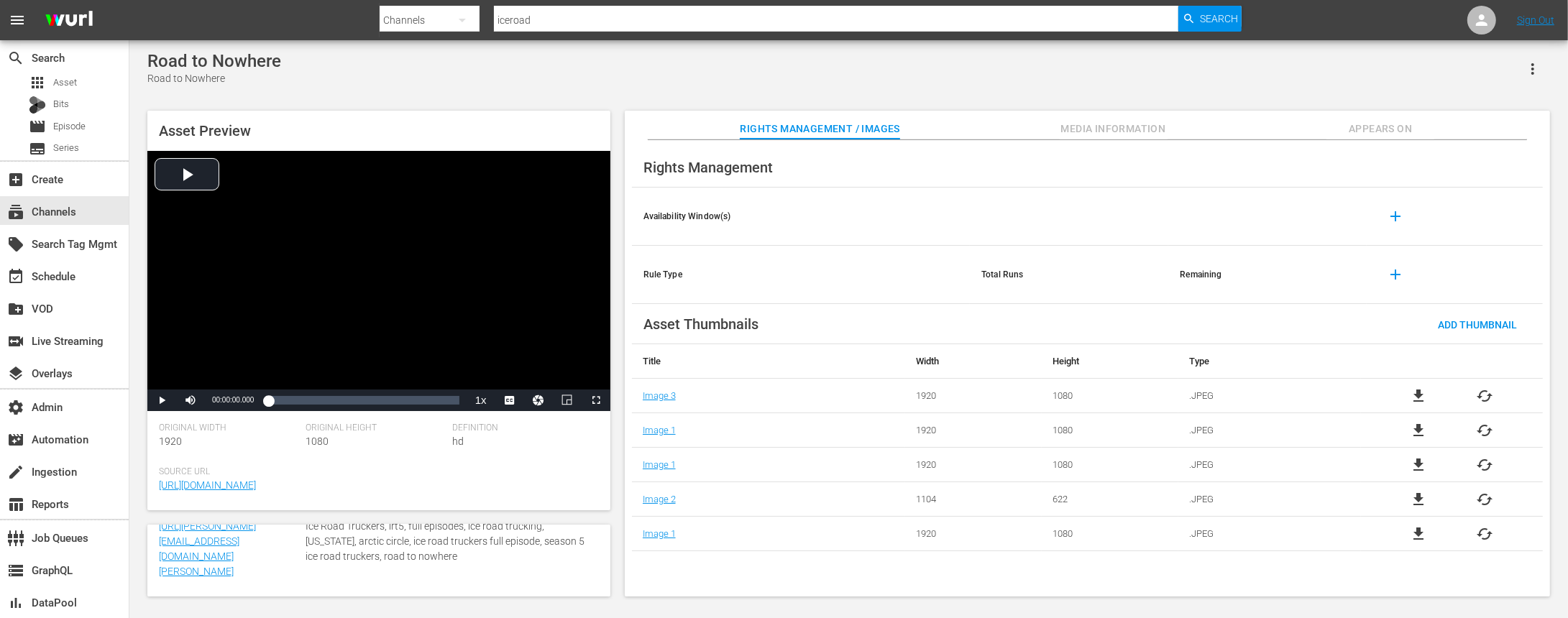
scroll to position [0, 0]
